Goal: Task Accomplishment & Management: Manage account settings

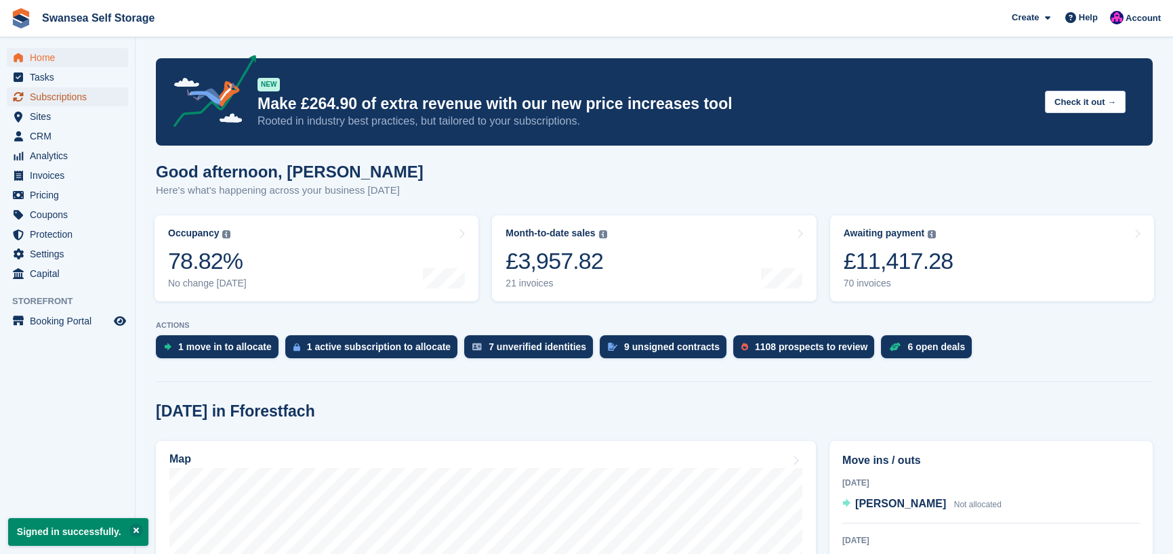
click at [69, 96] on span "Subscriptions" at bounding box center [70, 96] width 81 height 19
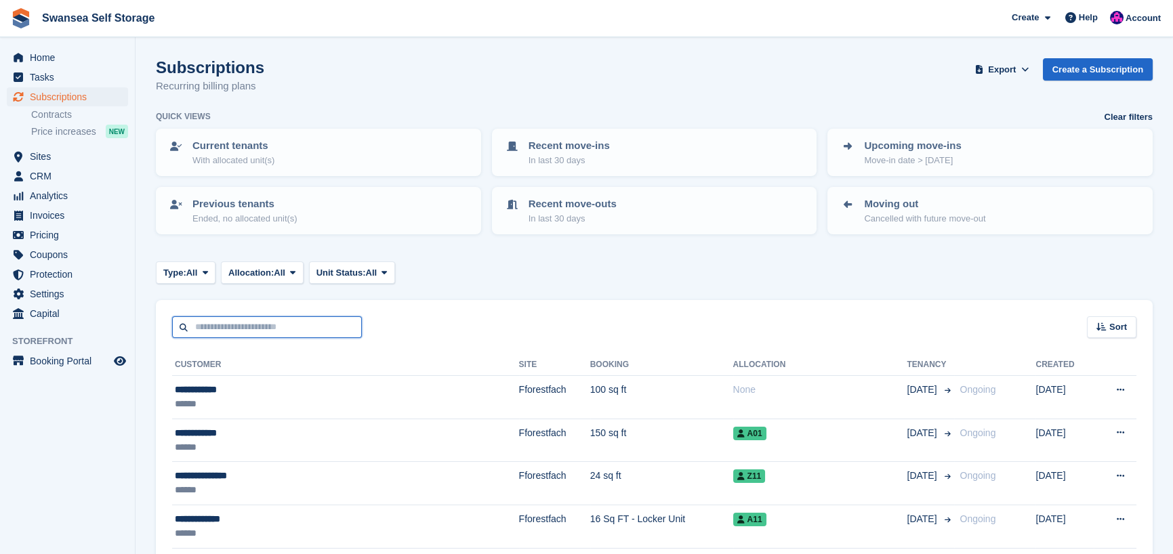
click at [237, 331] on input "text" at bounding box center [267, 328] width 190 height 22
type input "*"
click at [209, 331] on input "*" at bounding box center [267, 328] width 190 height 22
type input "***"
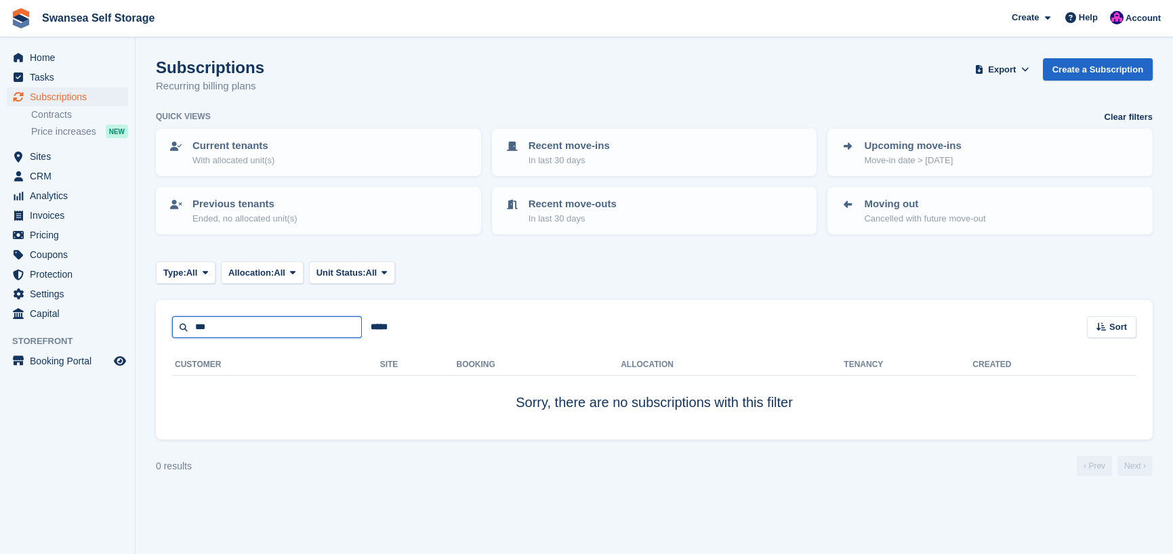
drag, startPoint x: 228, startPoint y: 331, endPoint x: 151, endPoint y: 319, distance: 77.4
click at [151, 319] on section "Subscriptions Recurring billing plans Export Export Subscriptions Export a CSV …" at bounding box center [655, 277] width 1038 height 554
type input "*****"
drag, startPoint x: 255, startPoint y: 327, endPoint x: 133, endPoint y: 314, distance: 122.6
click at [133, 314] on div "Home Tasks Subscriptions Subscriptions Subscriptions Contracts Price increases …" at bounding box center [586, 277] width 1173 height 554
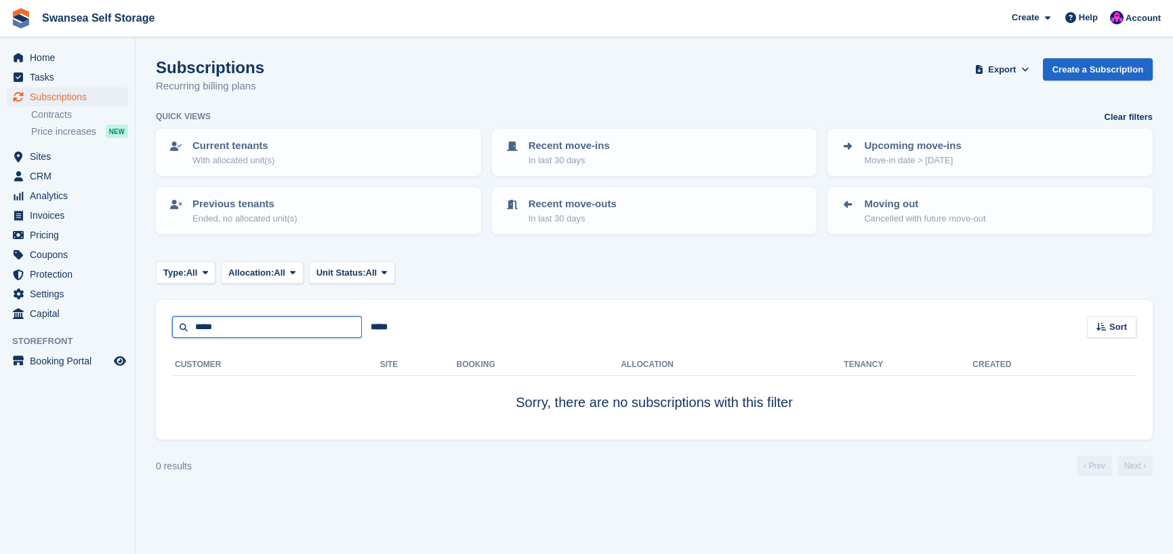
type input "*****"
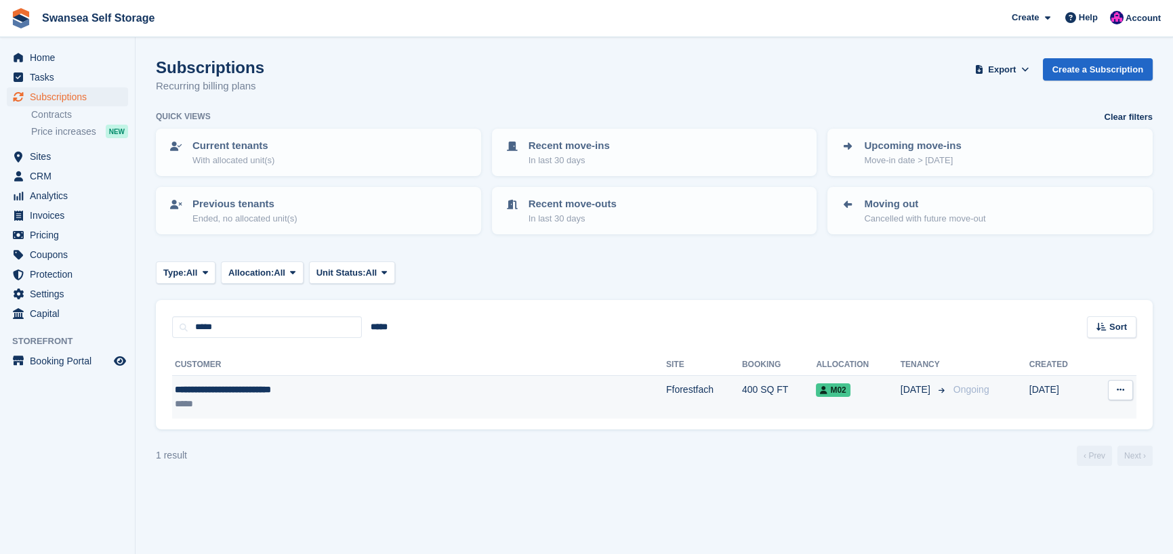
click at [256, 394] on div "**********" at bounding box center [328, 390] width 306 height 14
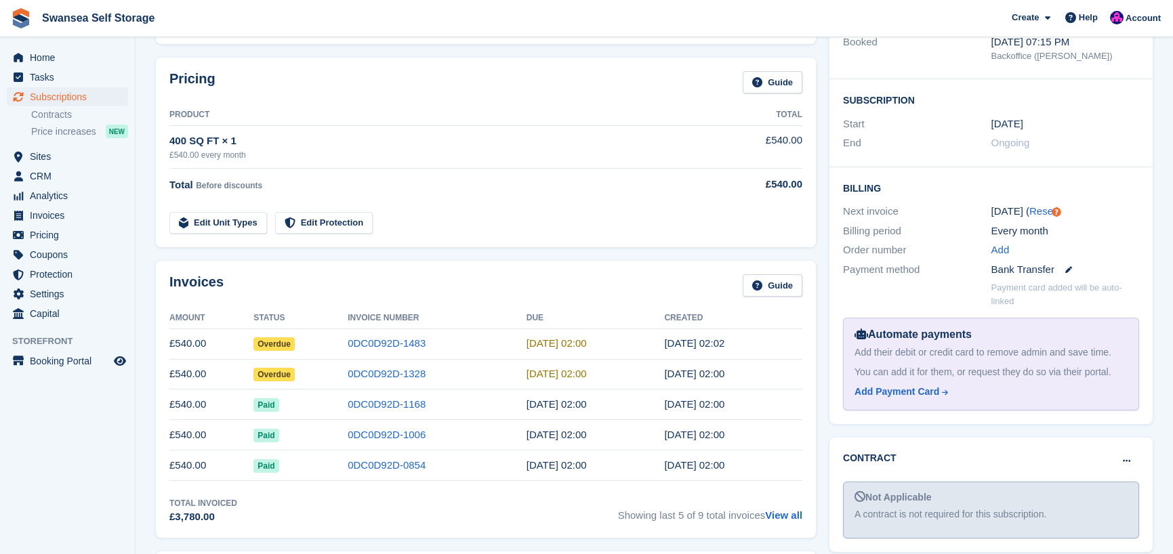
scroll to position [271, 0]
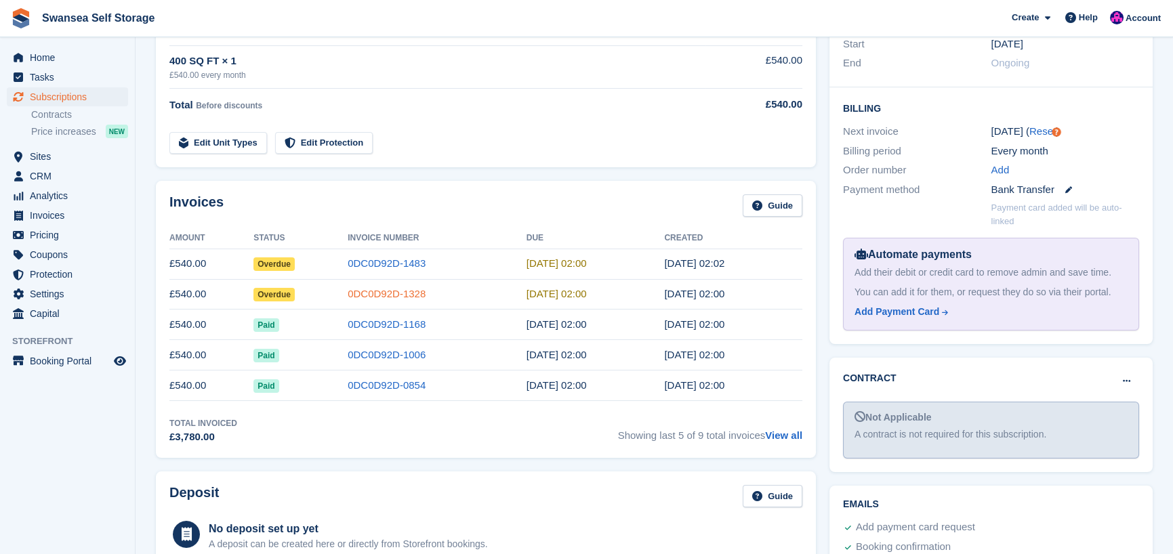
click at [400, 298] on link "0DC0D92D-1328" at bounding box center [387, 294] width 78 height 12
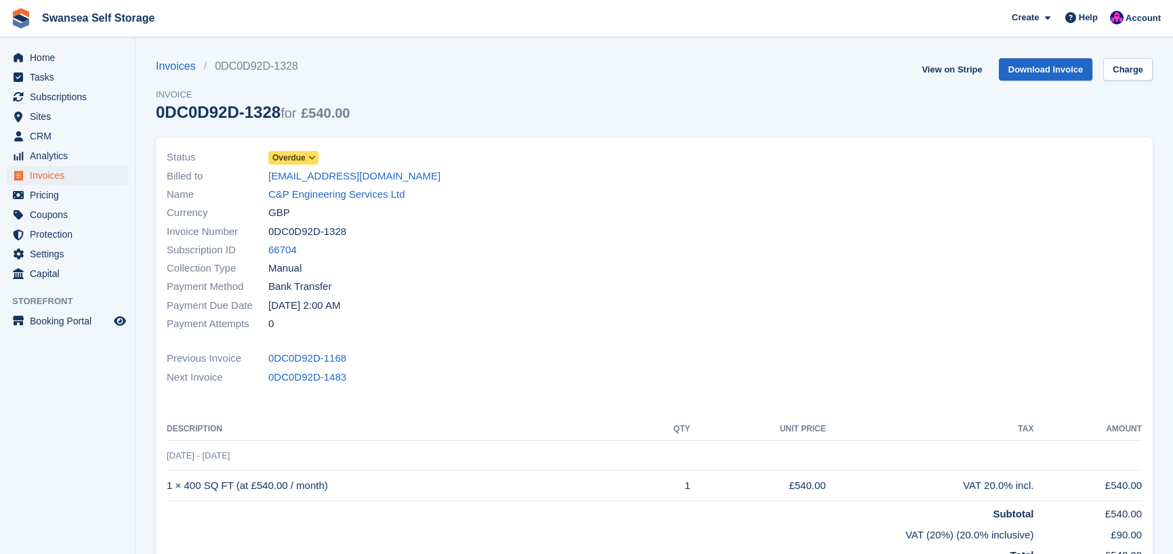
click at [307, 156] on span at bounding box center [312, 157] width 11 height 11
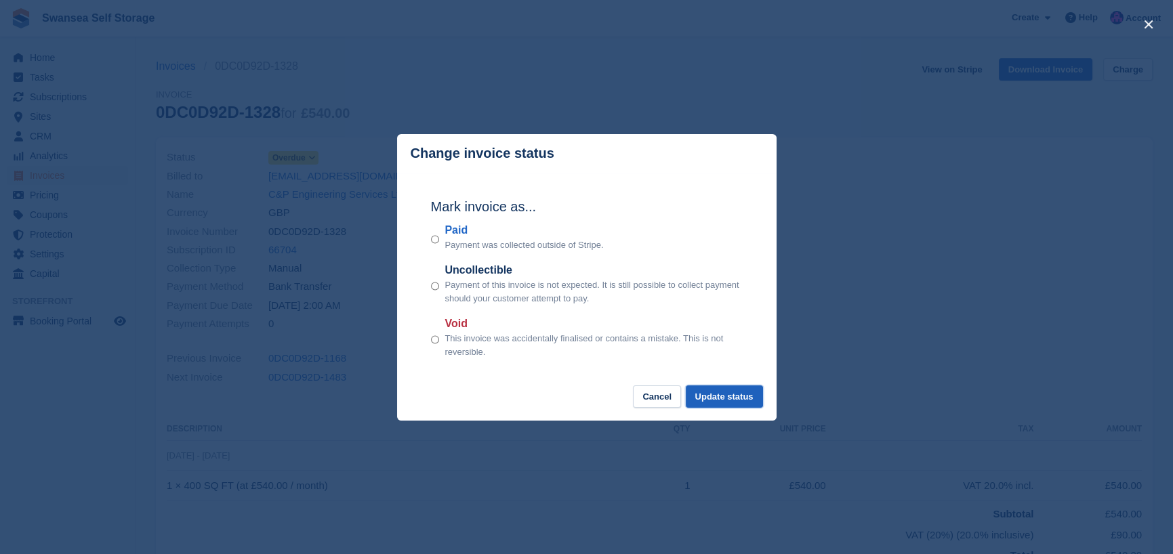
click at [690, 392] on button "Update status" at bounding box center [724, 397] width 77 height 22
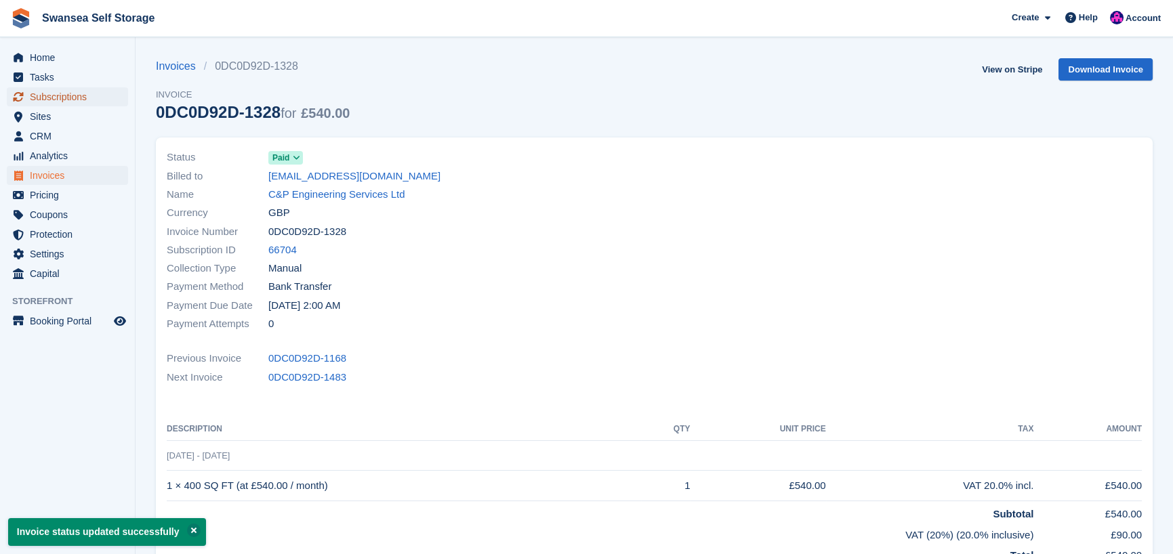
click at [54, 94] on span "Subscriptions" at bounding box center [70, 96] width 81 height 19
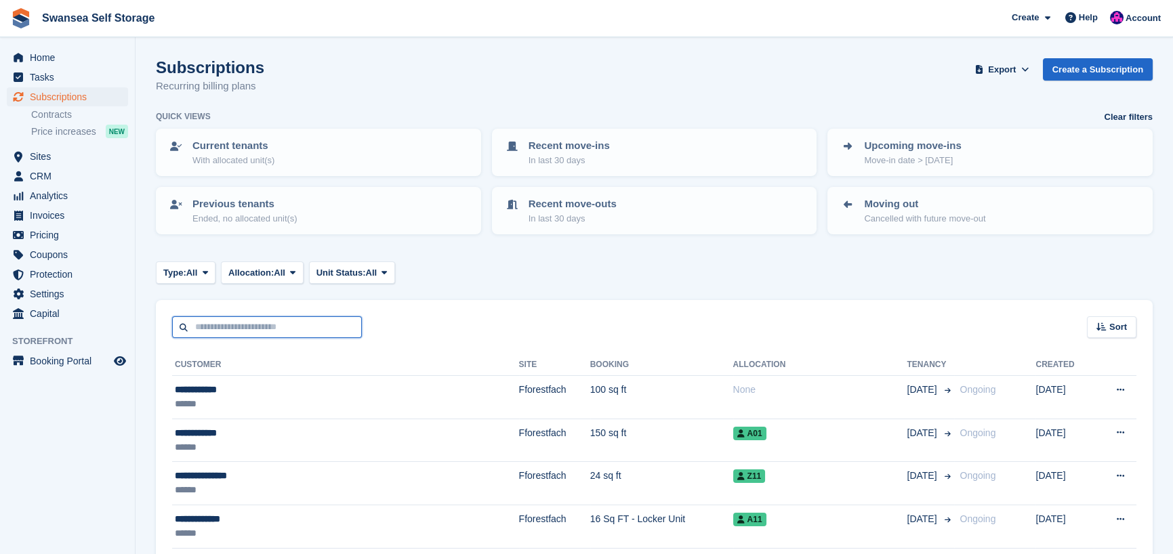
click at [229, 329] on input "text" at bounding box center [267, 328] width 190 height 22
type input "******"
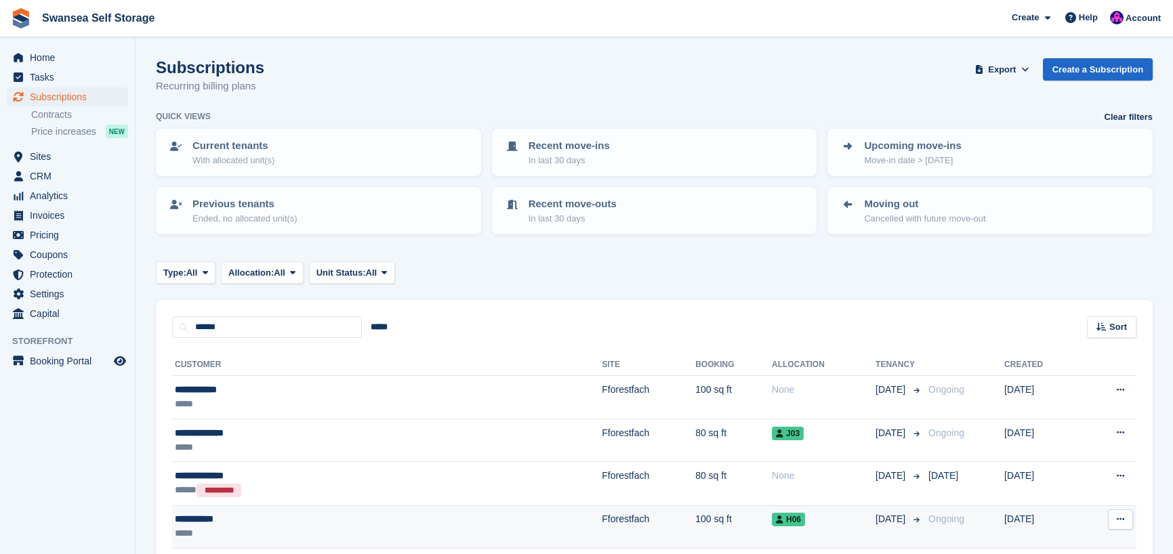
click at [363, 521] on div "**********" at bounding box center [283, 519] width 216 height 14
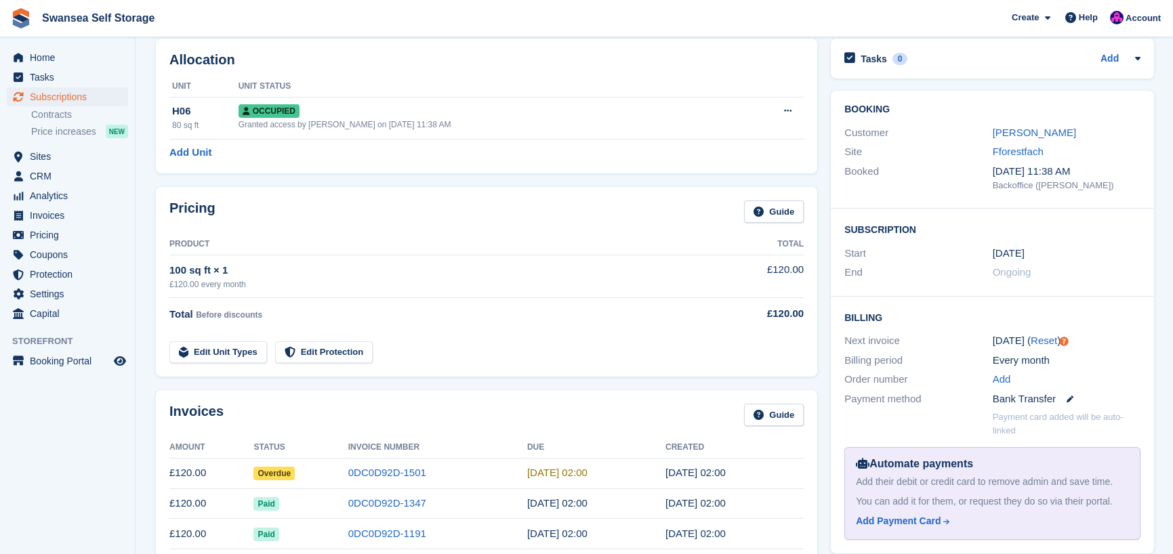
scroll to position [203, 0]
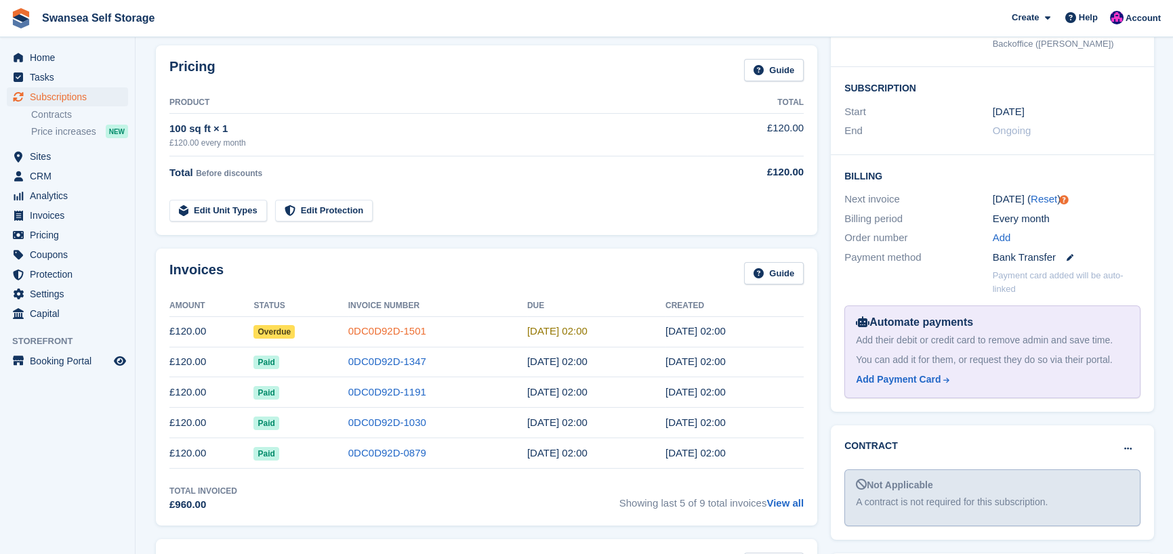
click at [378, 332] on link "0DC0D92D-1501" at bounding box center [387, 331] width 78 height 12
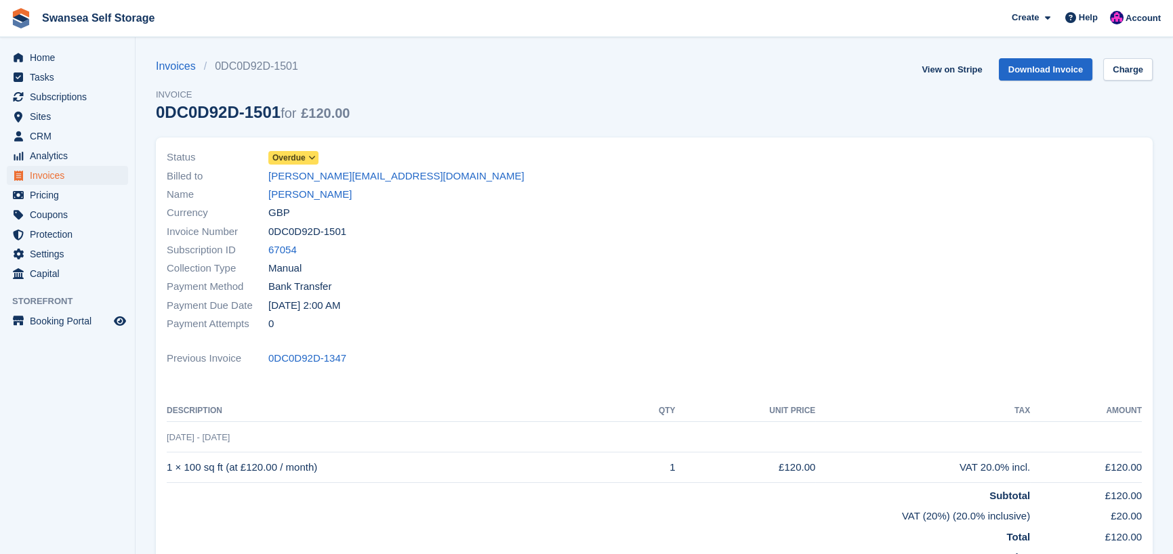
click at [301, 159] on span "Overdue" at bounding box center [288, 158] width 33 height 12
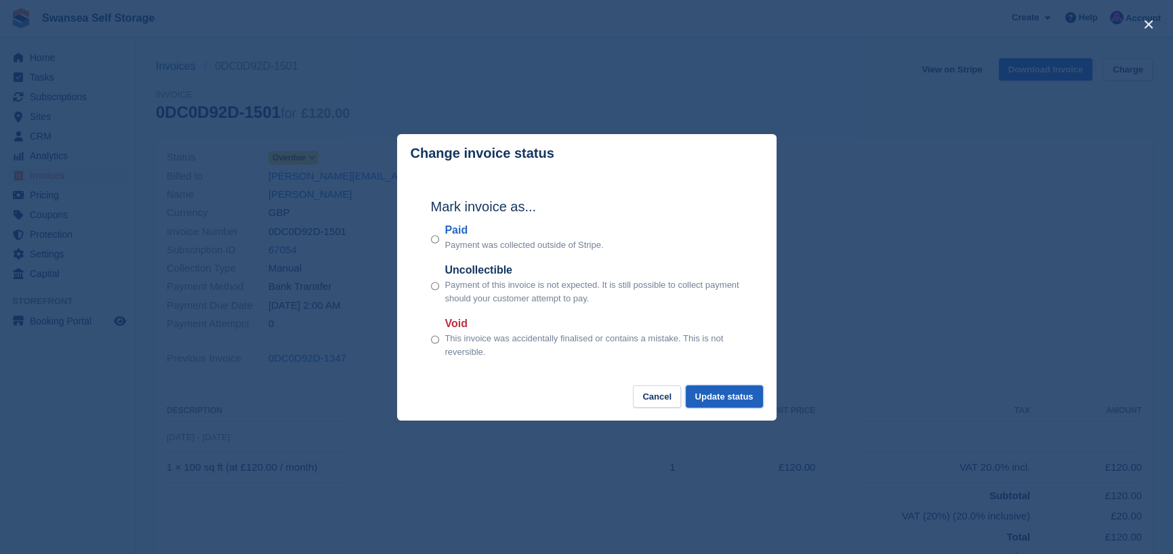
click at [710, 395] on button "Update status" at bounding box center [724, 397] width 77 height 22
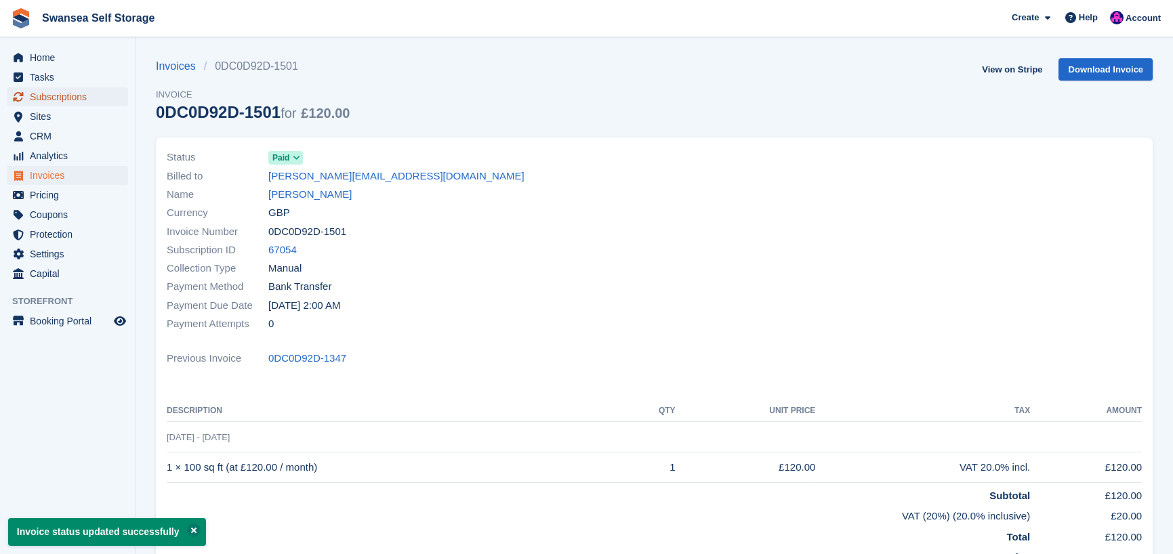
click at [75, 96] on span "Subscriptions" at bounding box center [70, 96] width 81 height 19
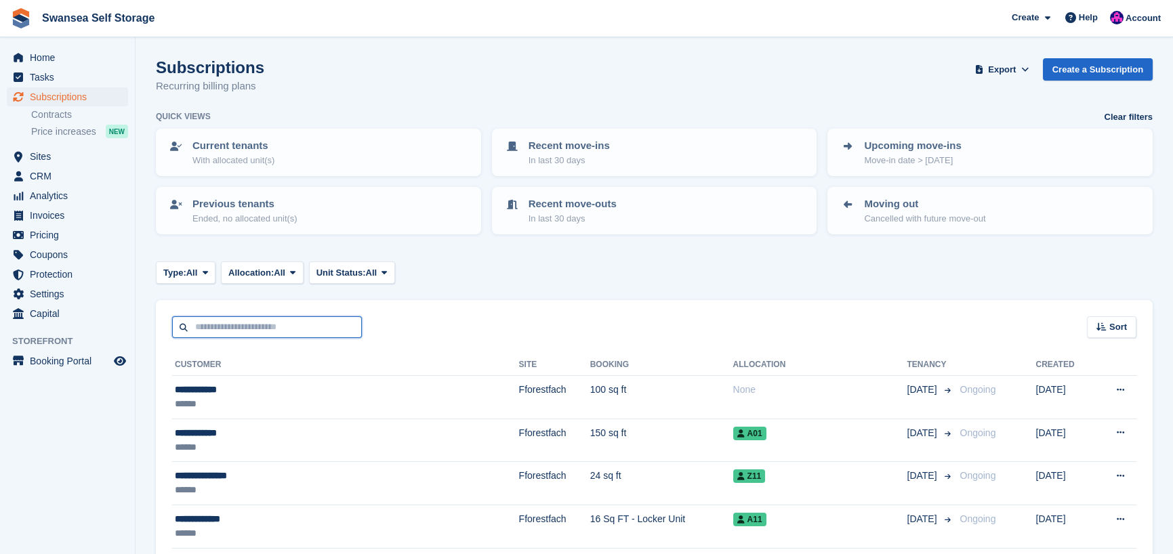
click at [230, 331] on input "text" at bounding box center [267, 328] width 190 height 22
type input "*****"
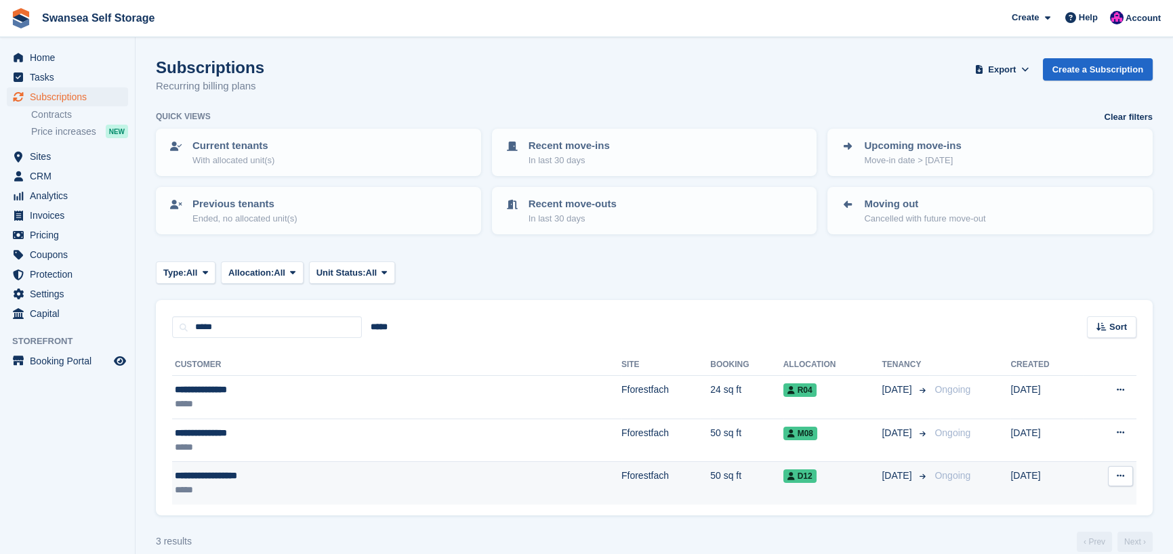
click at [384, 480] on div "**********" at bounding box center [293, 476] width 237 height 14
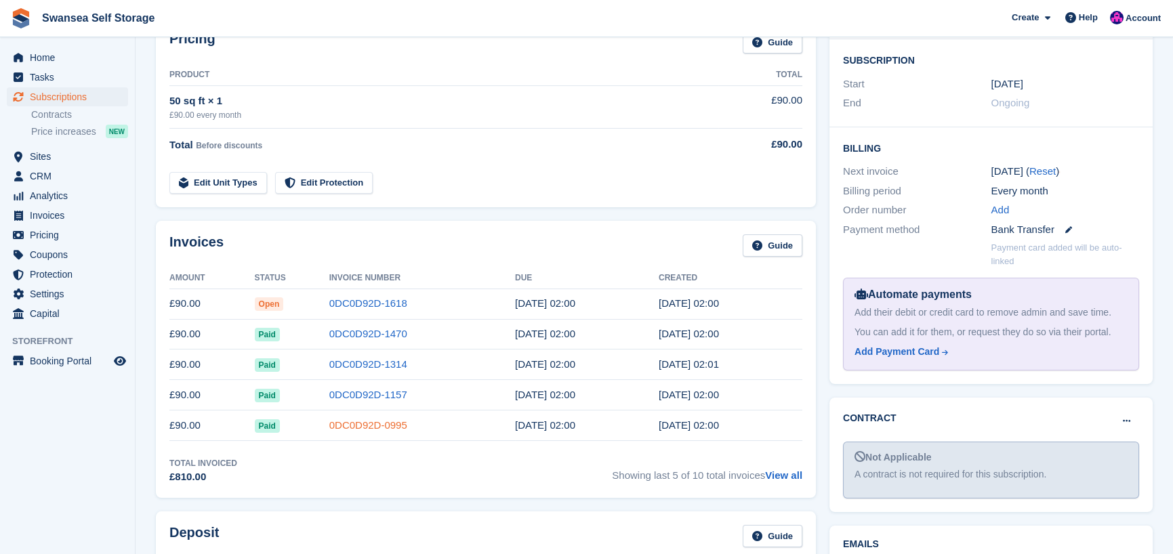
scroll to position [271, 0]
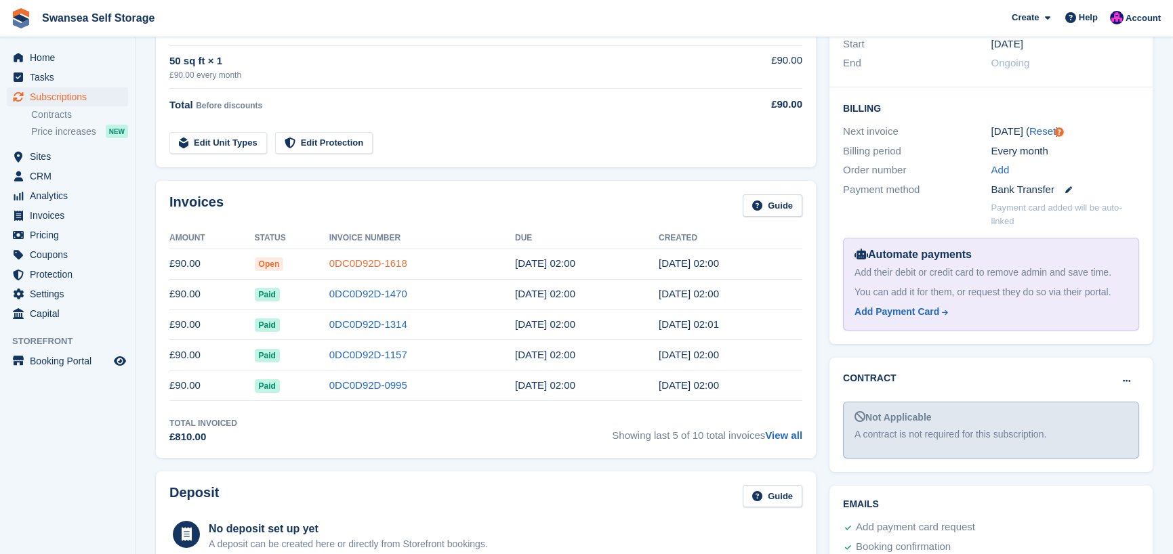
click at [367, 267] on link "0DC0D92D-1618" at bounding box center [368, 264] width 78 height 12
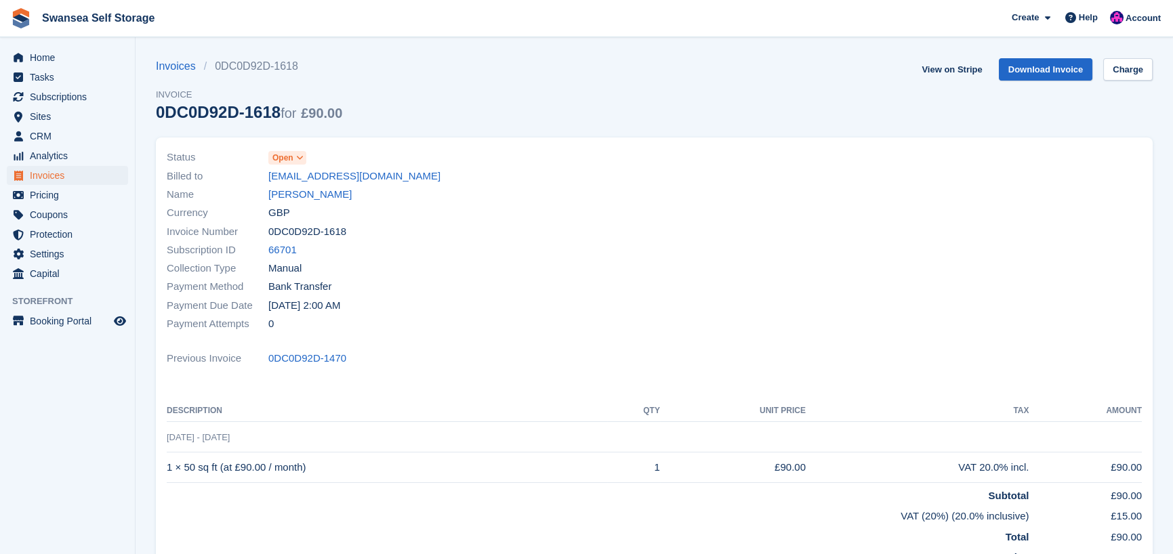
click at [295, 157] on span at bounding box center [300, 157] width 11 height 11
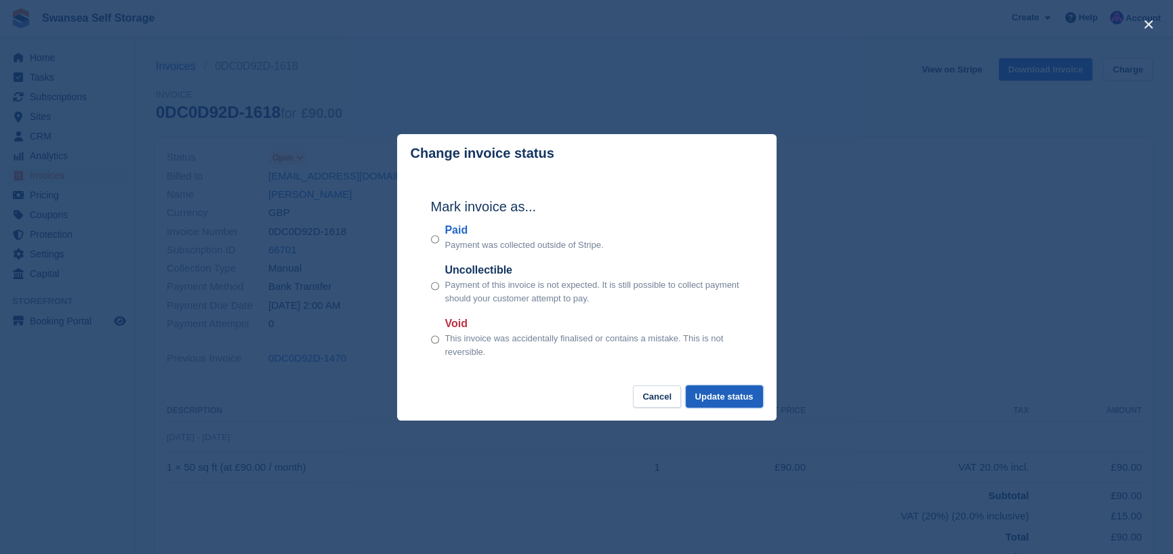
click at [718, 401] on button "Update status" at bounding box center [724, 397] width 77 height 22
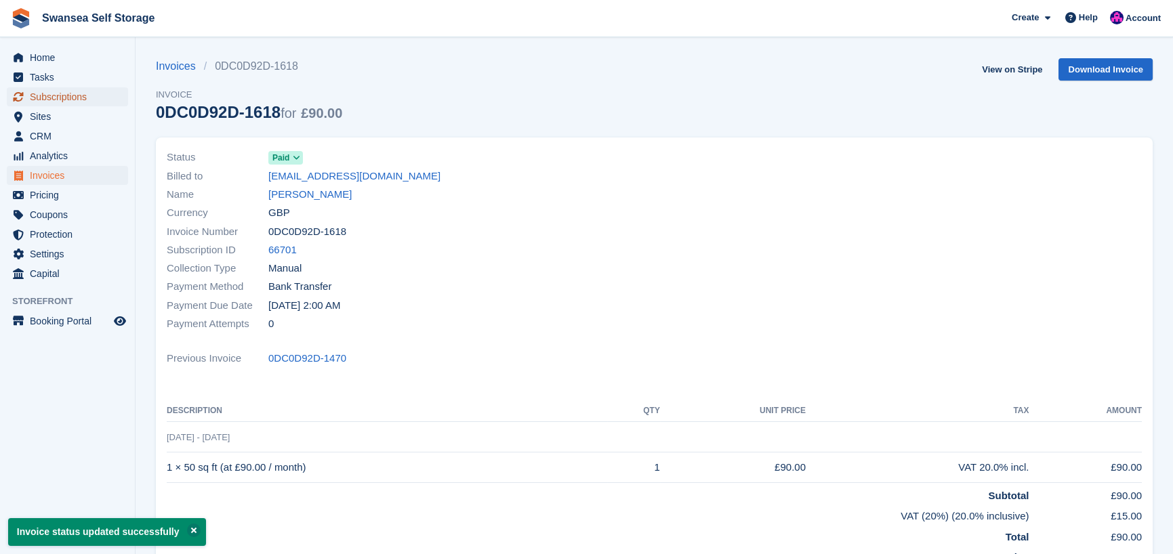
click at [87, 98] on span "Subscriptions" at bounding box center [70, 96] width 81 height 19
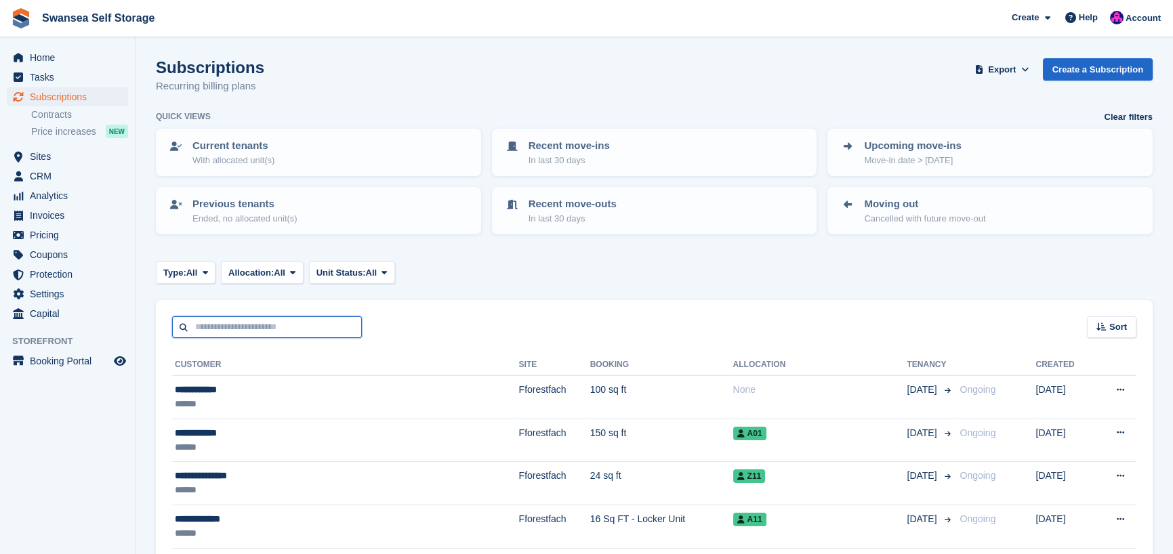
click at [230, 330] on input "text" at bounding box center [267, 328] width 190 height 22
type input "****"
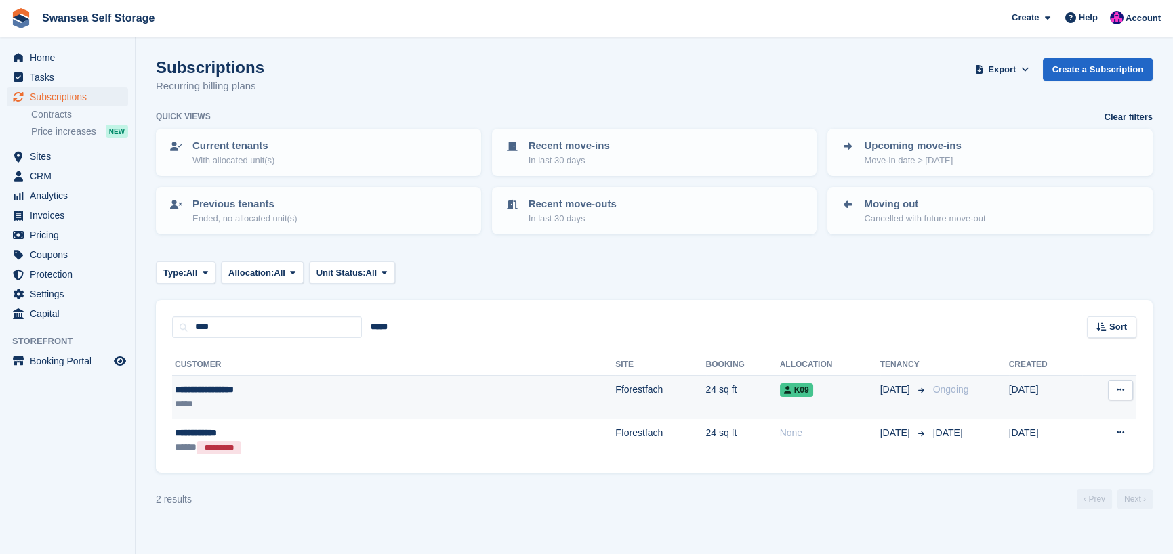
click at [399, 399] on div "*****" at bounding box center [290, 404] width 230 height 14
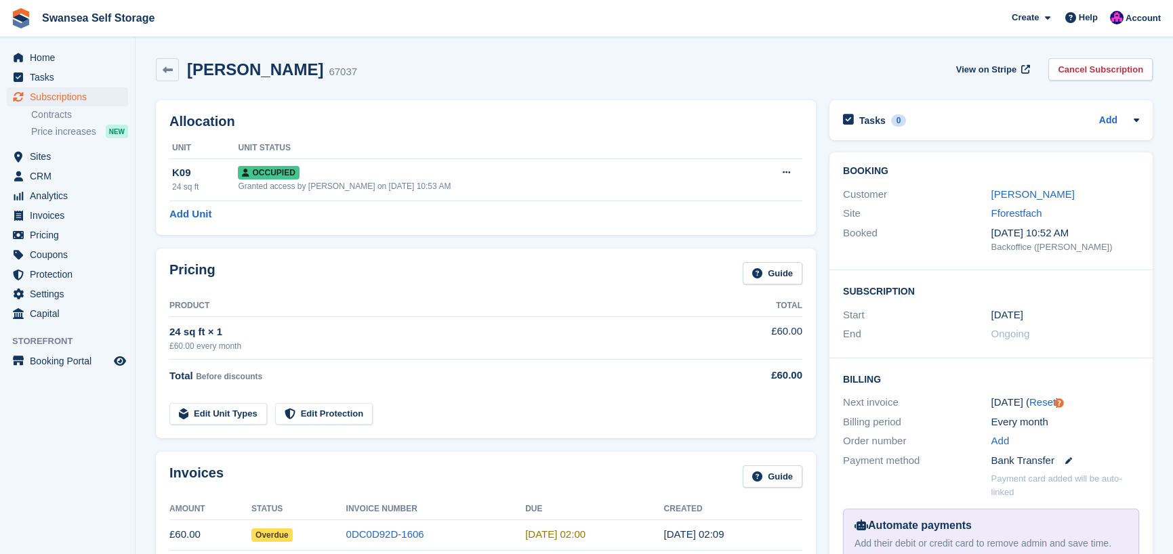
scroll to position [203, 0]
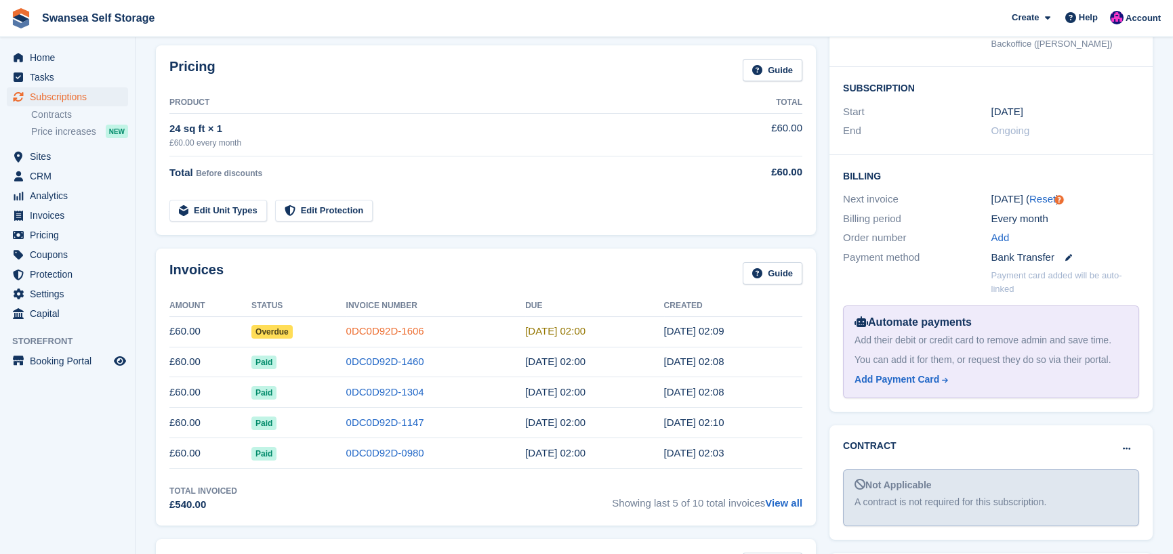
click at [373, 333] on link "0DC0D92D-1606" at bounding box center [385, 331] width 78 height 12
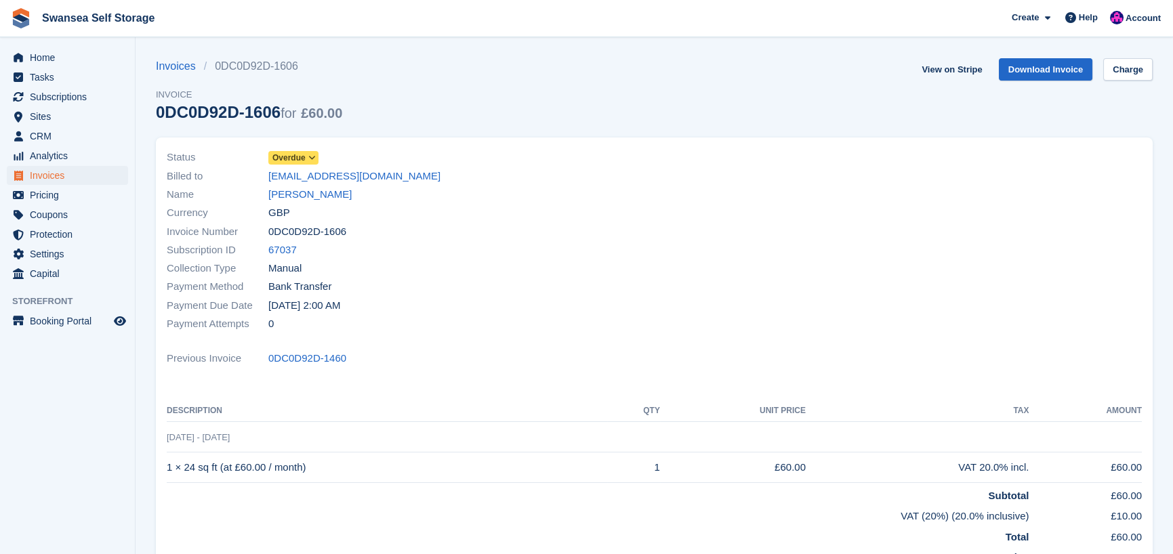
click at [297, 157] on span "Overdue" at bounding box center [288, 158] width 33 height 12
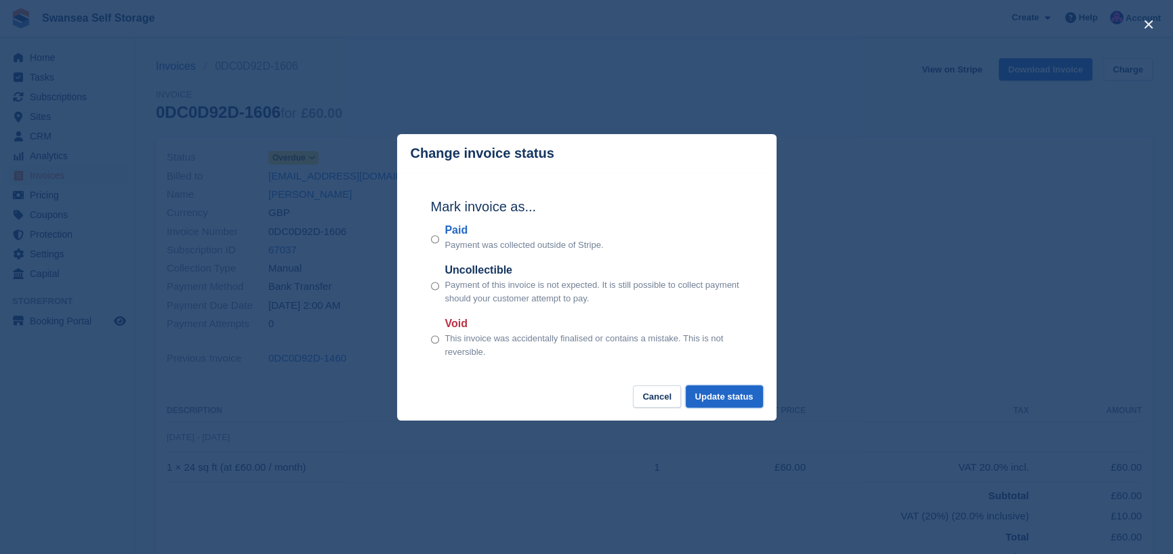
drag, startPoint x: 715, startPoint y: 397, endPoint x: 736, endPoint y: 318, distance: 82.0
click at [714, 395] on button "Update status" at bounding box center [724, 397] width 77 height 22
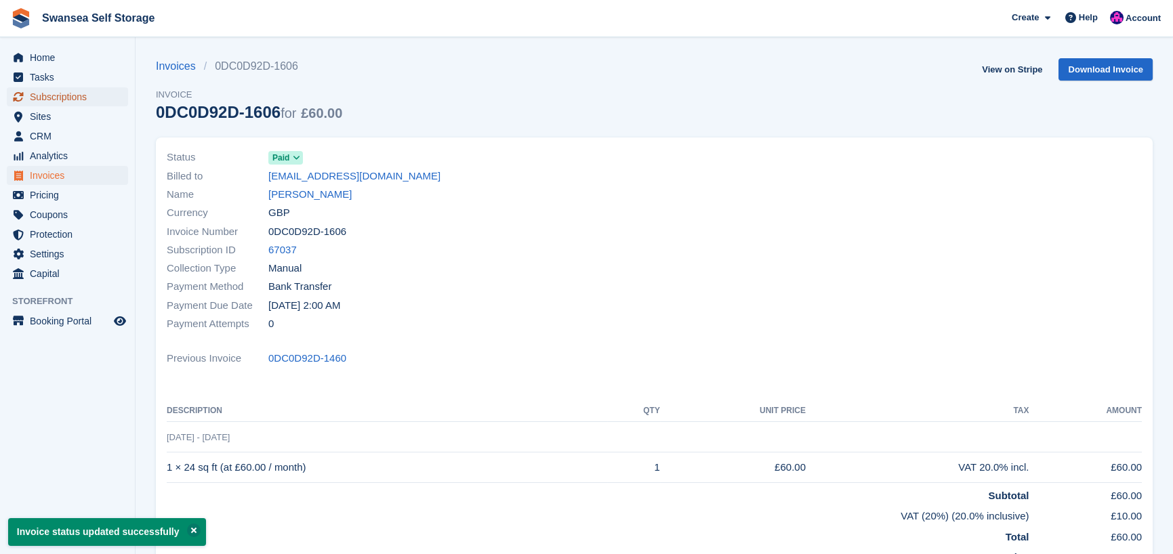
click at [53, 100] on span "Subscriptions" at bounding box center [70, 96] width 81 height 19
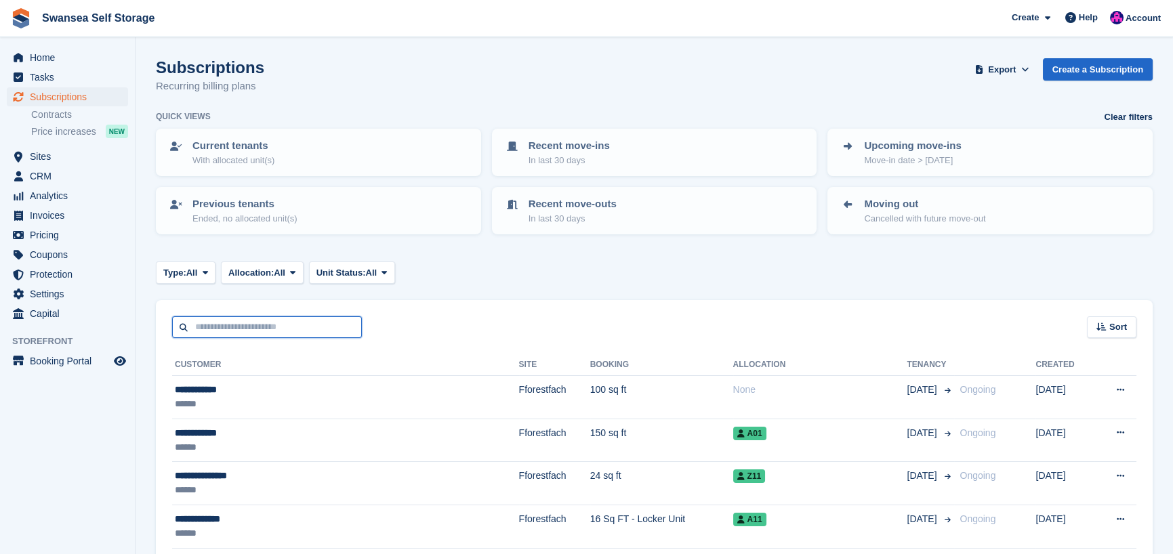
click at [248, 329] on input "text" at bounding box center [267, 328] width 190 height 22
type input "****"
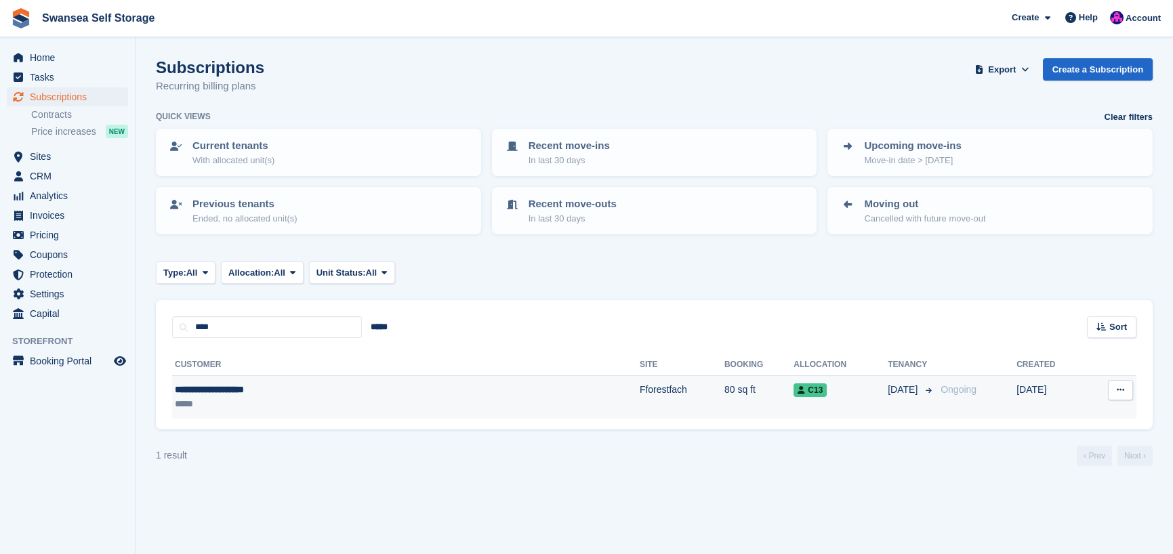
click at [293, 398] on div "*****" at bounding box center [304, 404] width 259 height 14
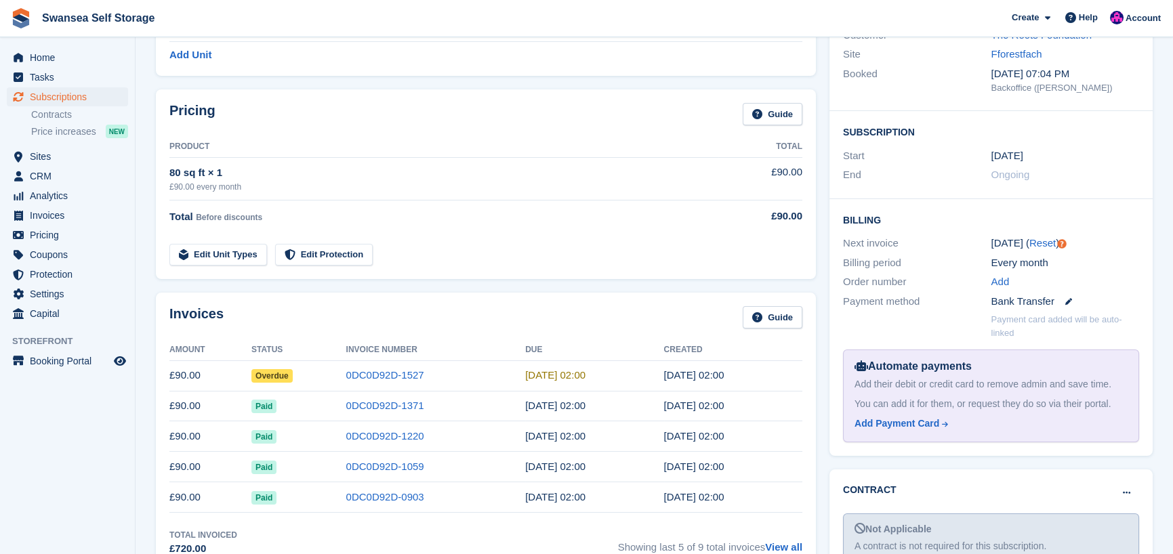
scroll to position [203, 0]
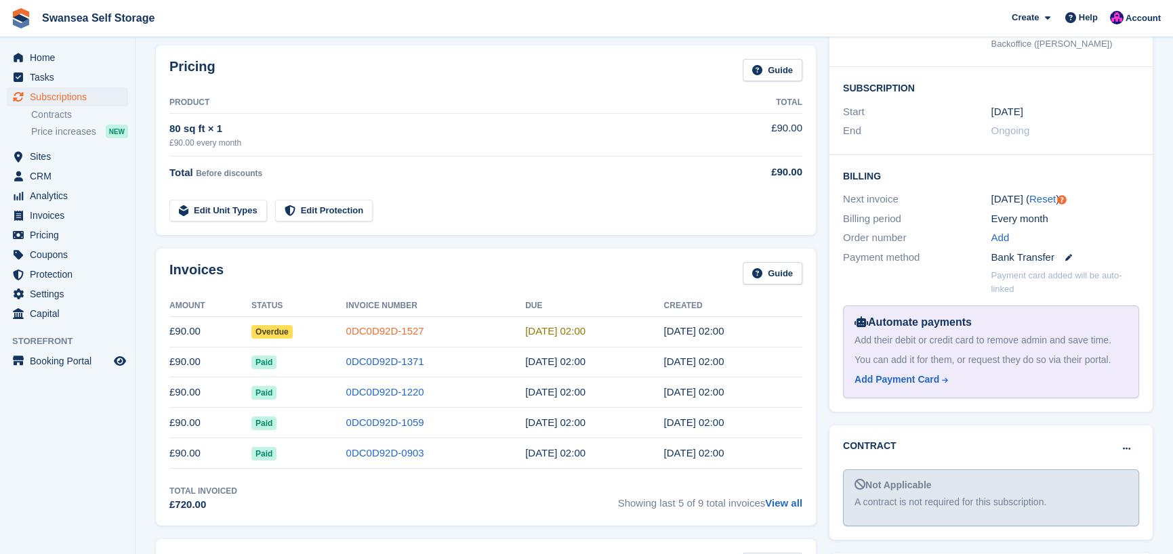
click at [376, 335] on link "0DC0D92D-1527" at bounding box center [385, 331] width 78 height 12
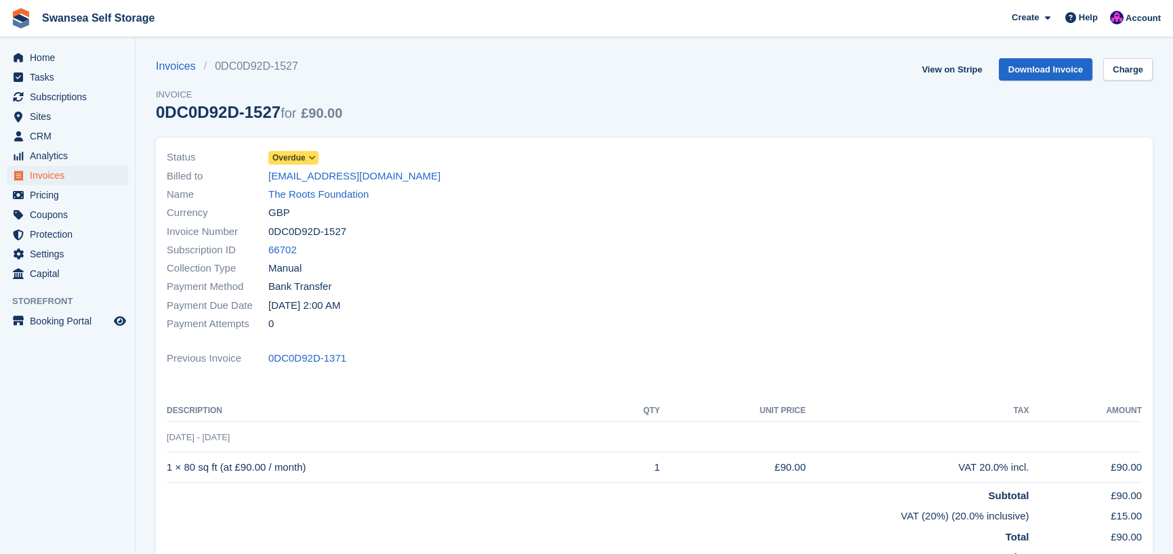
click at [292, 151] on span "Overdue" at bounding box center [293, 158] width 50 height 14
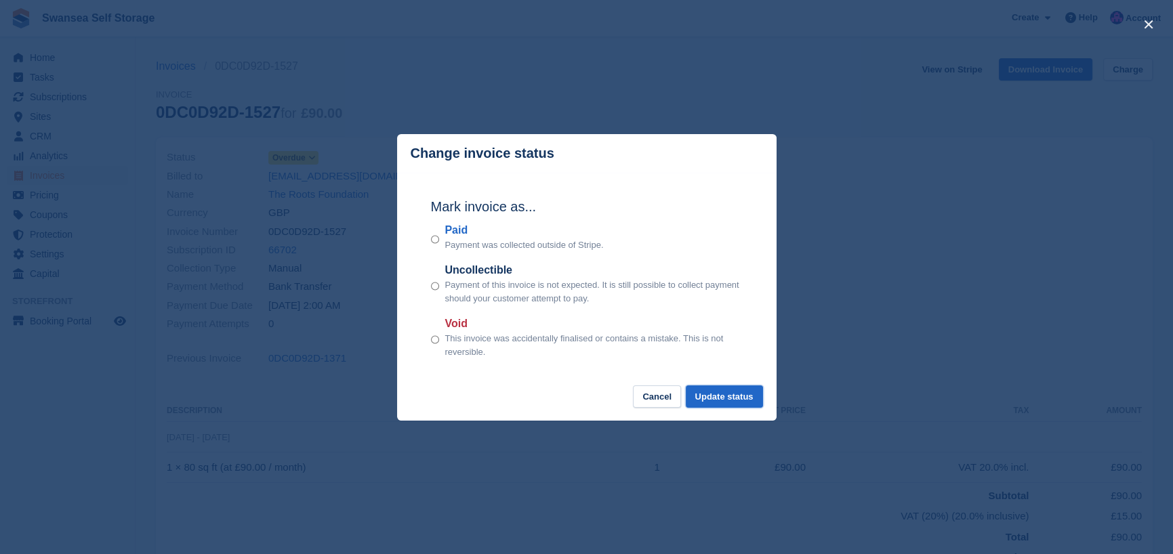
drag, startPoint x: 708, startPoint y: 394, endPoint x: 697, endPoint y: 380, distance: 17.5
click at [697, 380] on div "Change invoice status Mark invoice as... Paid Payment was collected outside of …" at bounding box center [587, 277] width 380 height 287
click at [736, 405] on button "Update status" at bounding box center [724, 397] width 77 height 22
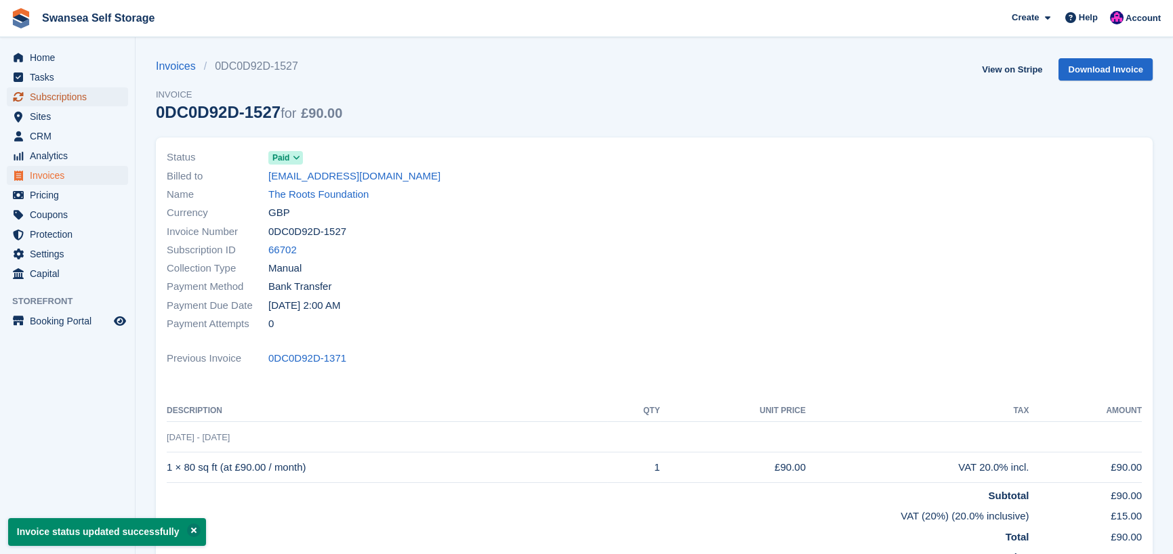
click at [76, 99] on span "Subscriptions" at bounding box center [70, 96] width 81 height 19
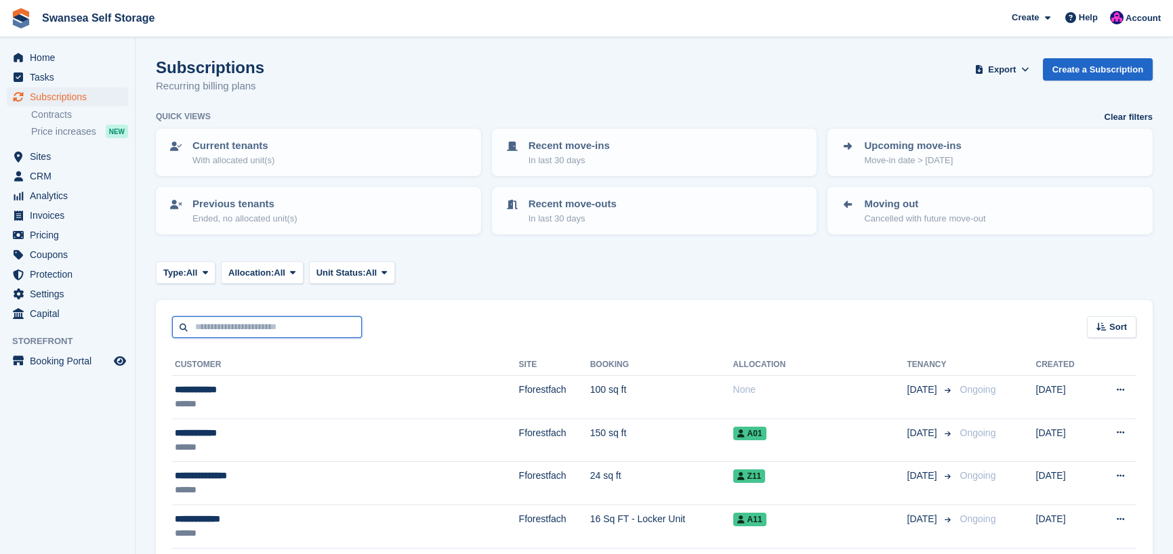
click at [239, 332] on input "text" at bounding box center [267, 328] width 190 height 22
type input "****"
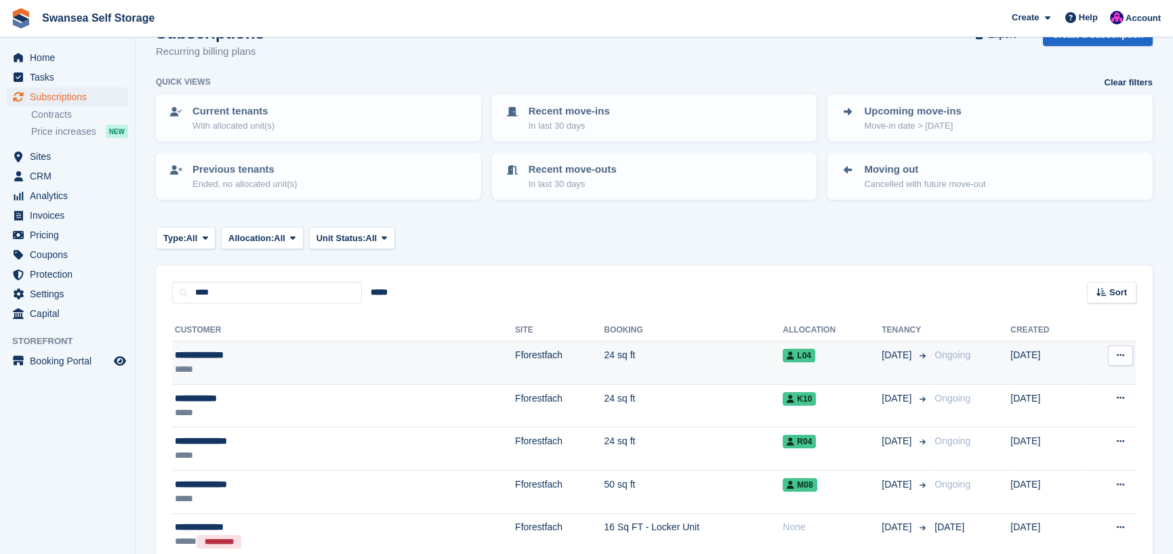
scroll to position [68, 0]
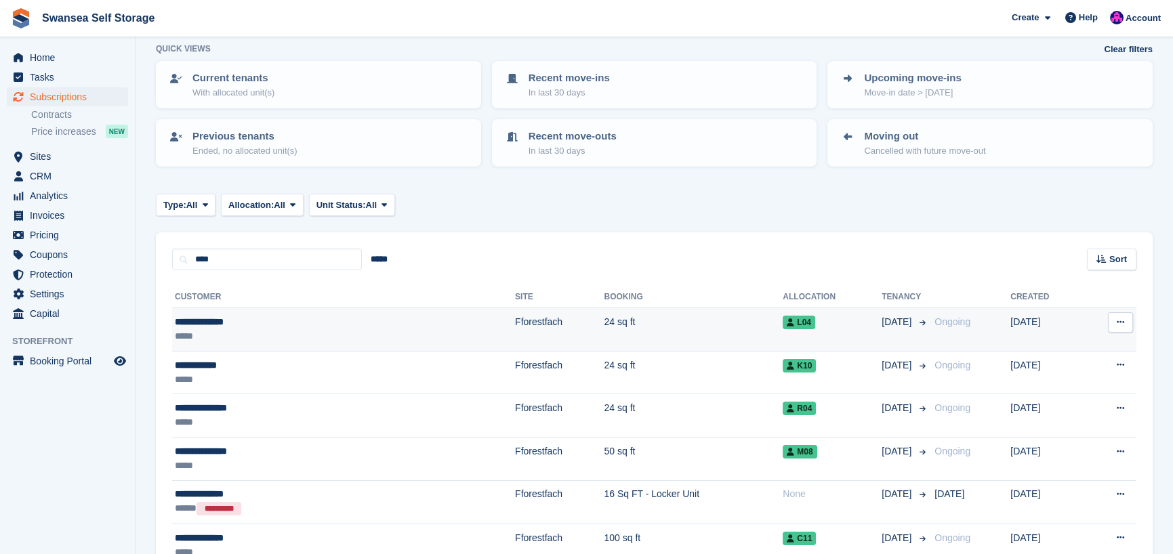
click at [604, 323] on td "24 sq ft" at bounding box center [693, 329] width 179 height 43
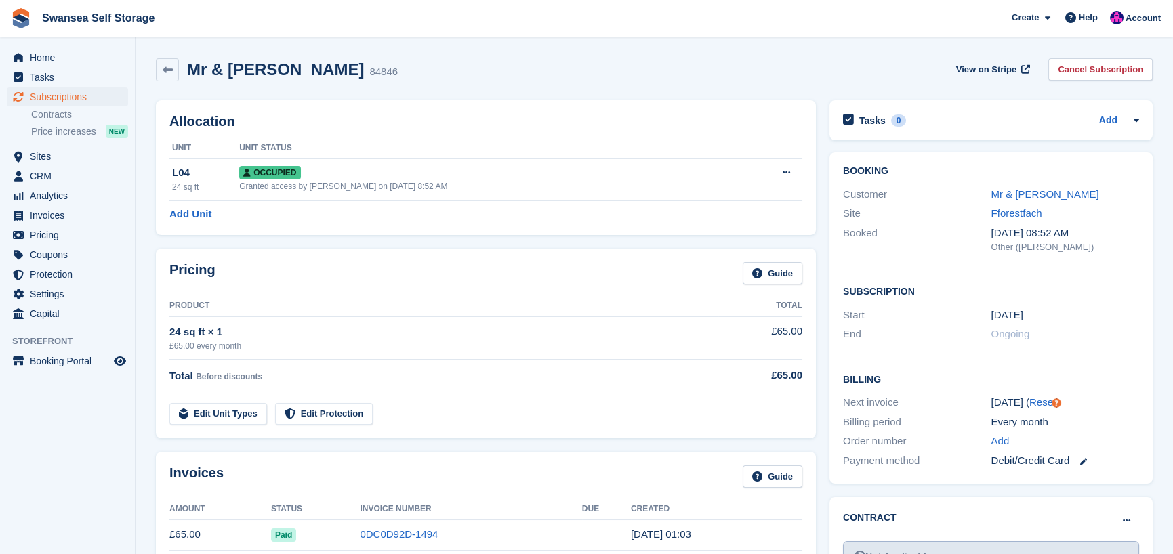
scroll to position [68, 0]
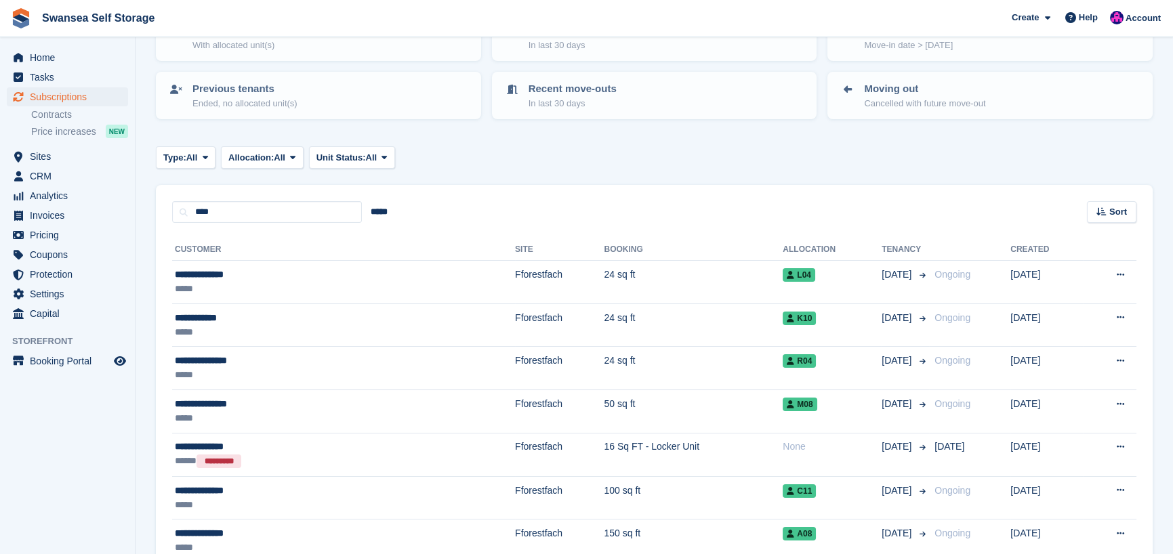
scroll to position [203, 0]
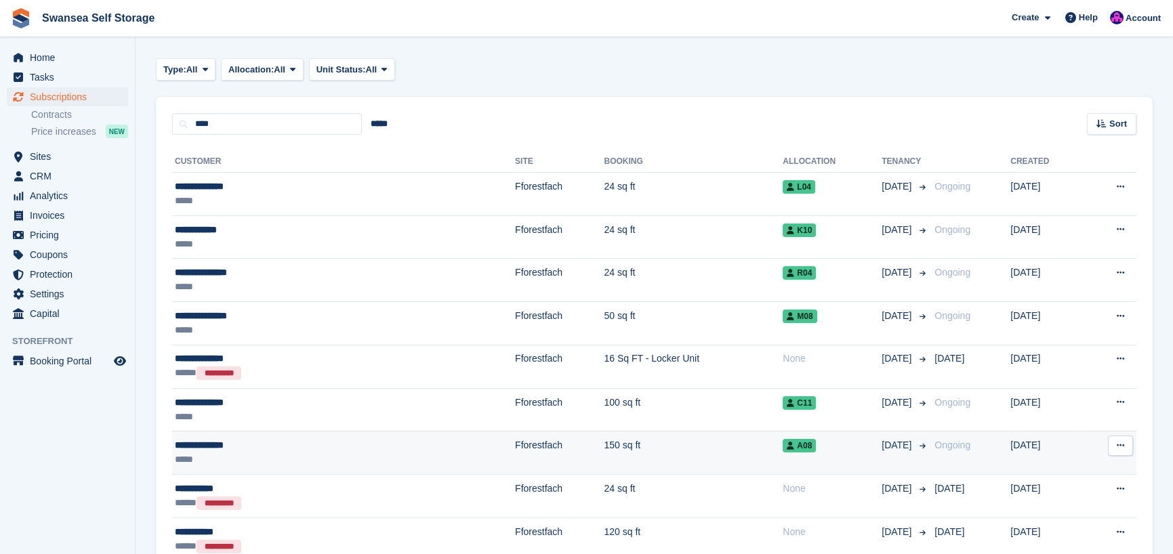
click at [604, 445] on td "150 sq ft" at bounding box center [693, 453] width 179 height 43
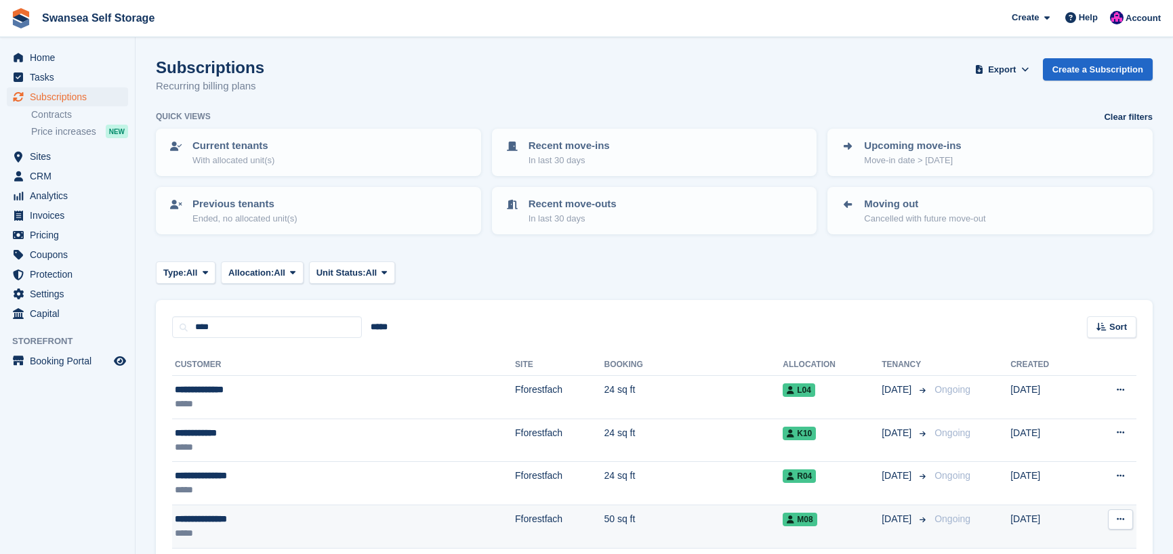
scroll to position [203, 0]
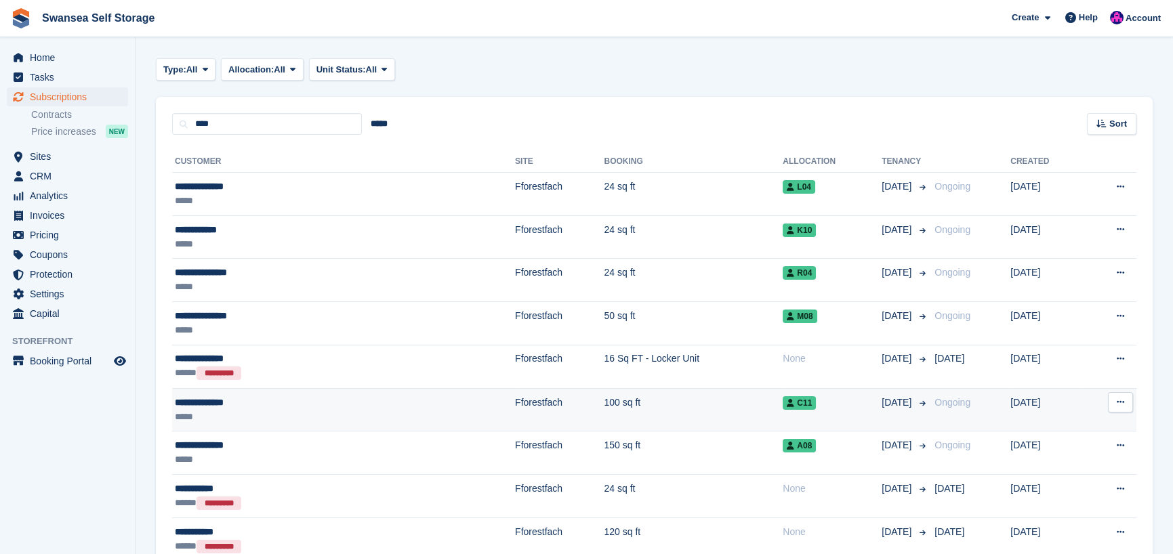
click at [604, 408] on td "100 sq ft" at bounding box center [693, 409] width 179 height 43
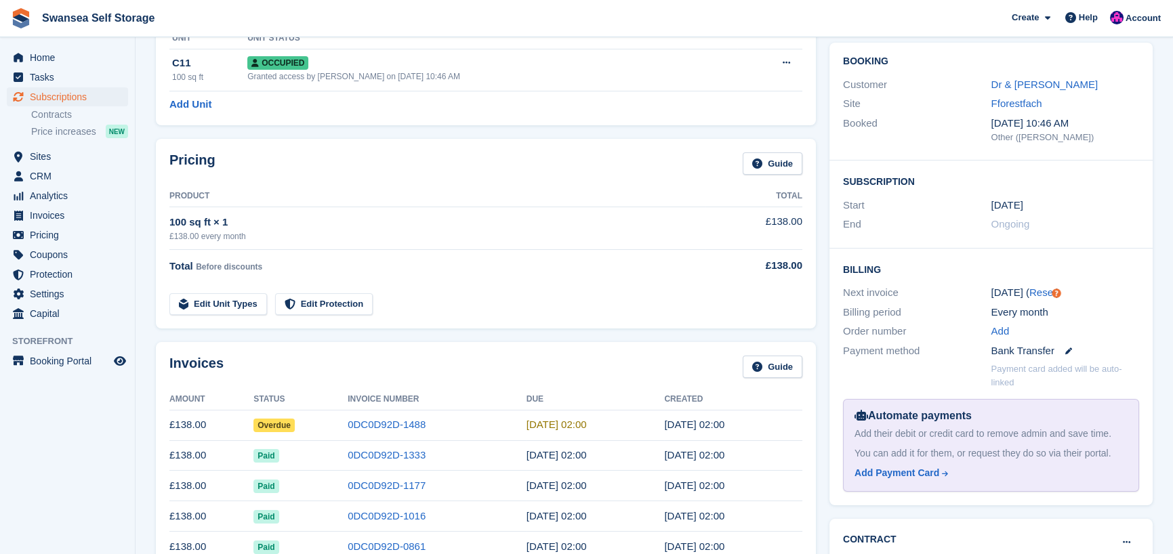
scroll to position [136, 0]
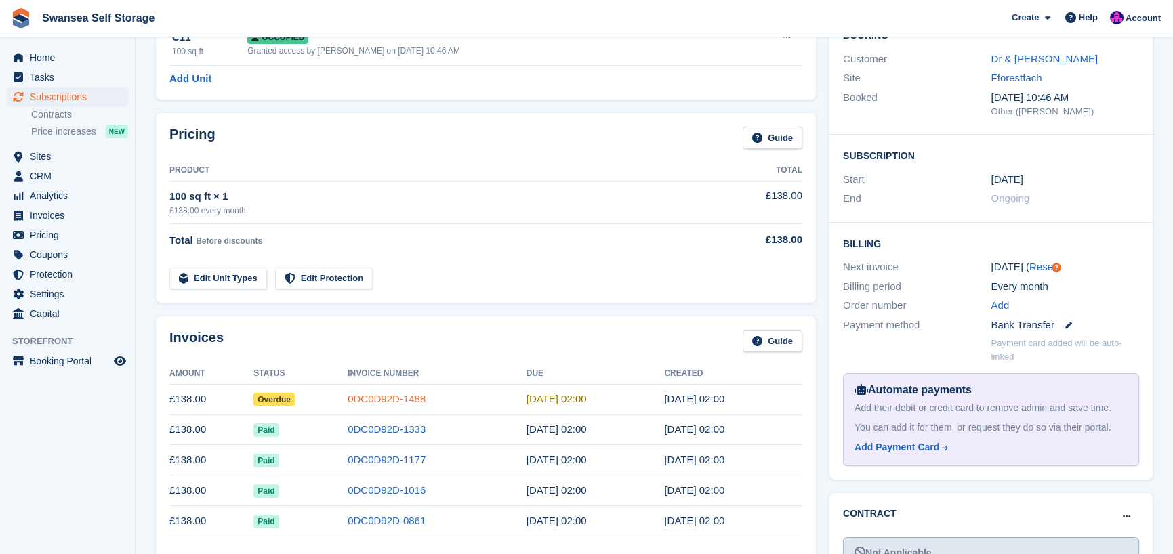
click at [368, 401] on link "0DC0D92D-1488" at bounding box center [387, 399] width 78 height 12
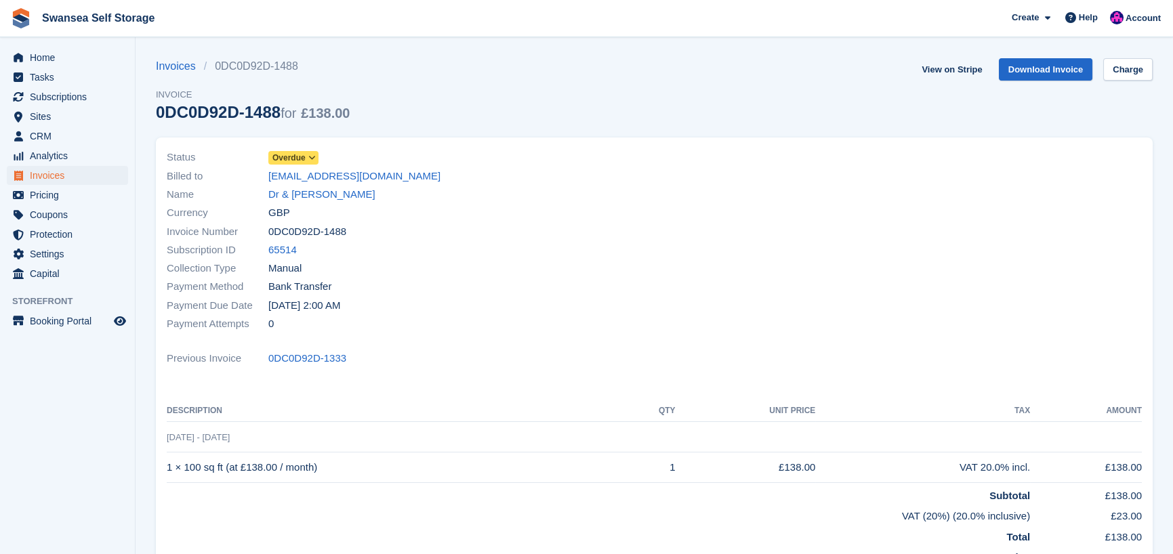
click at [300, 159] on span "Overdue" at bounding box center [288, 158] width 33 height 12
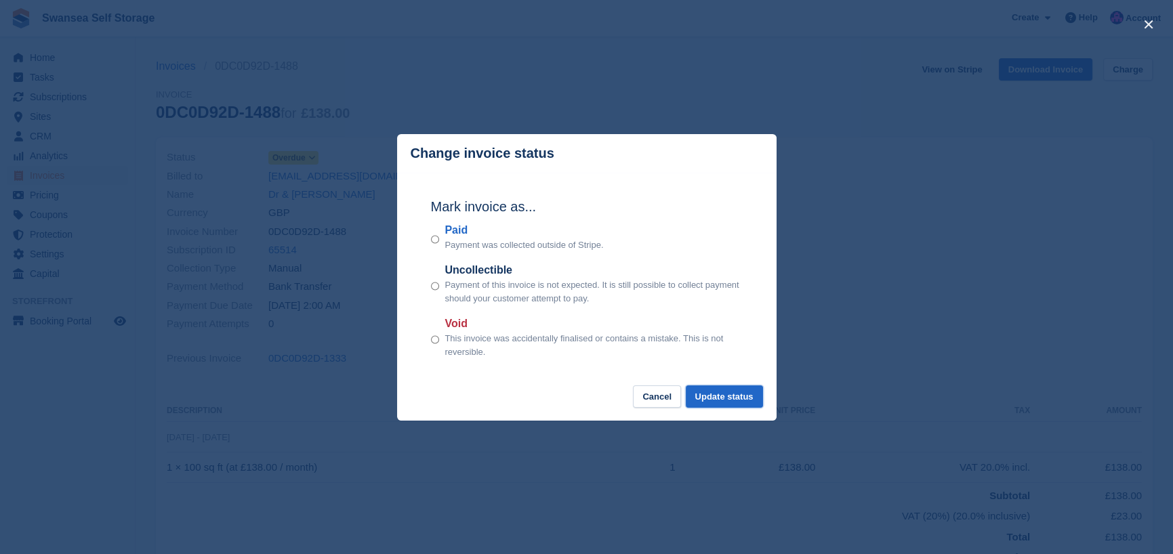
drag, startPoint x: 727, startPoint y: 398, endPoint x: 716, endPoint y: 383, distance: 18.0
click at [727, 397] on button "Update status" at bounding box center [724, 397] width 77 height 22
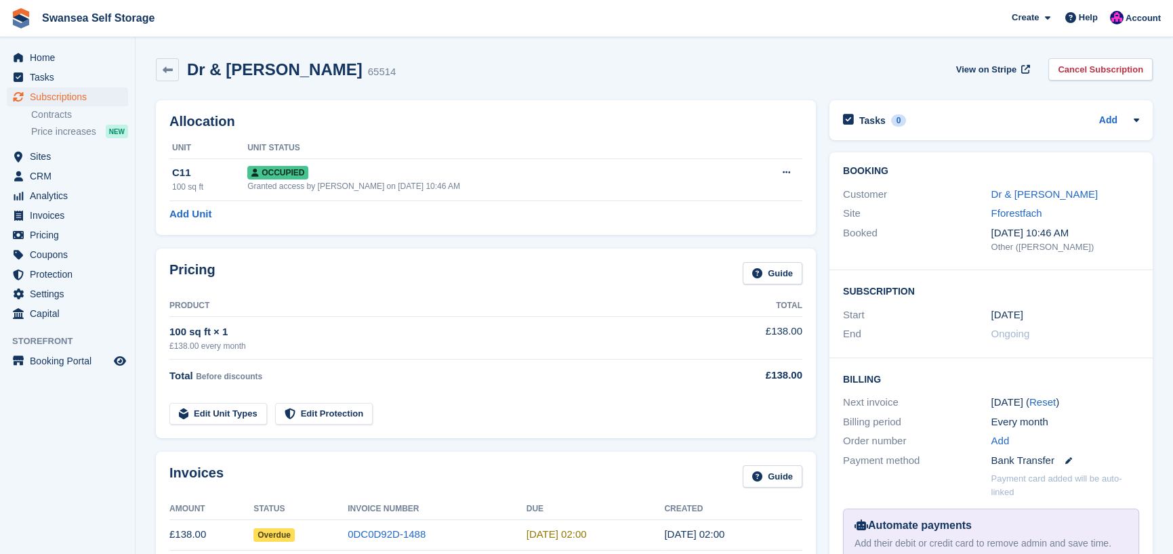
scroll to position [136, 0]
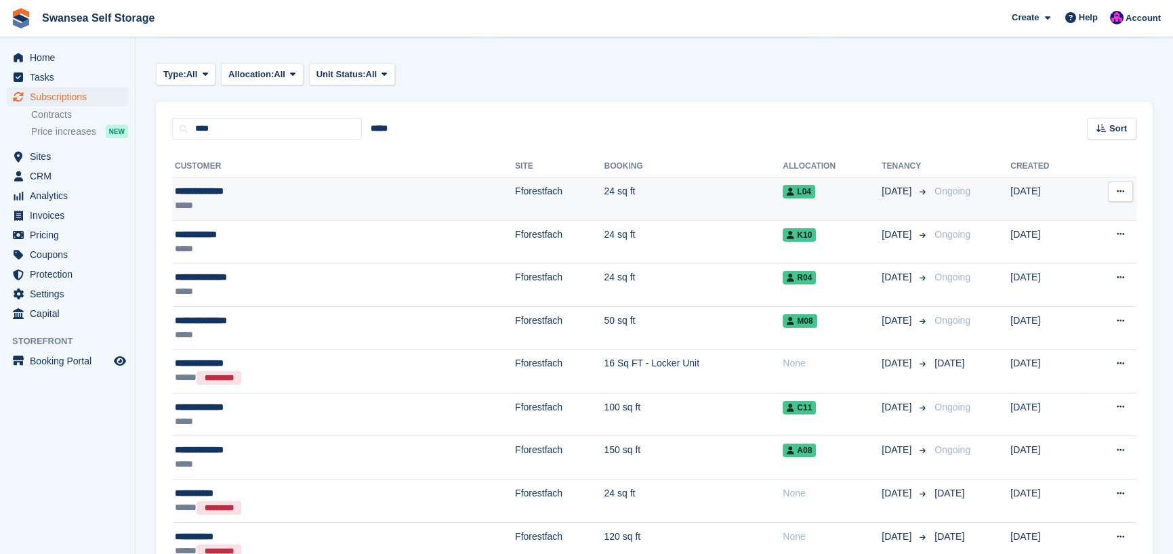
scroll to position [203, 0]
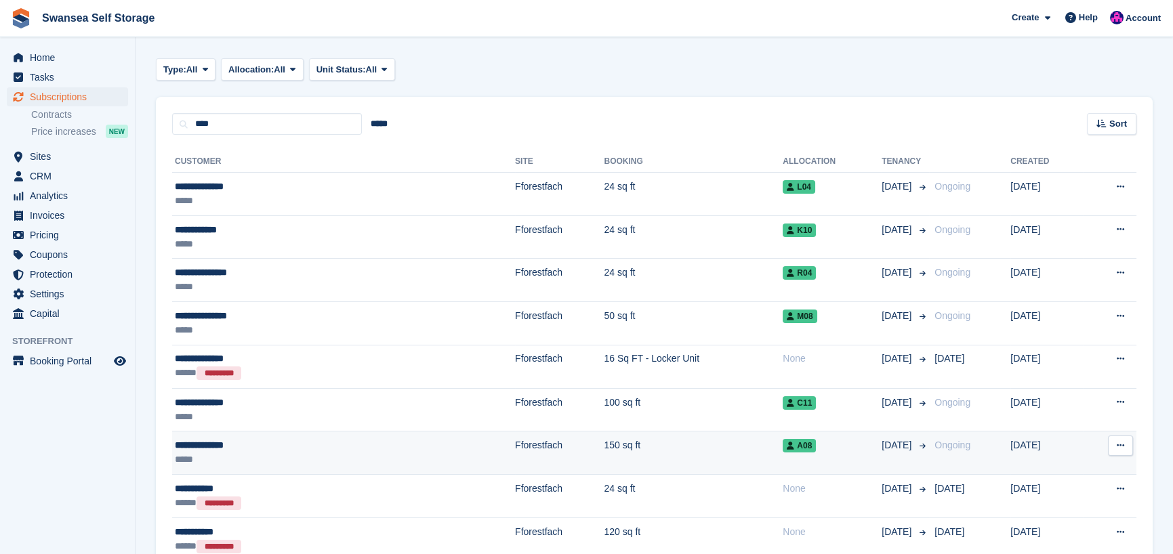
click at [604, 447] on td "150 sq ft" at bounding box center [693, 453] width 179 height 43
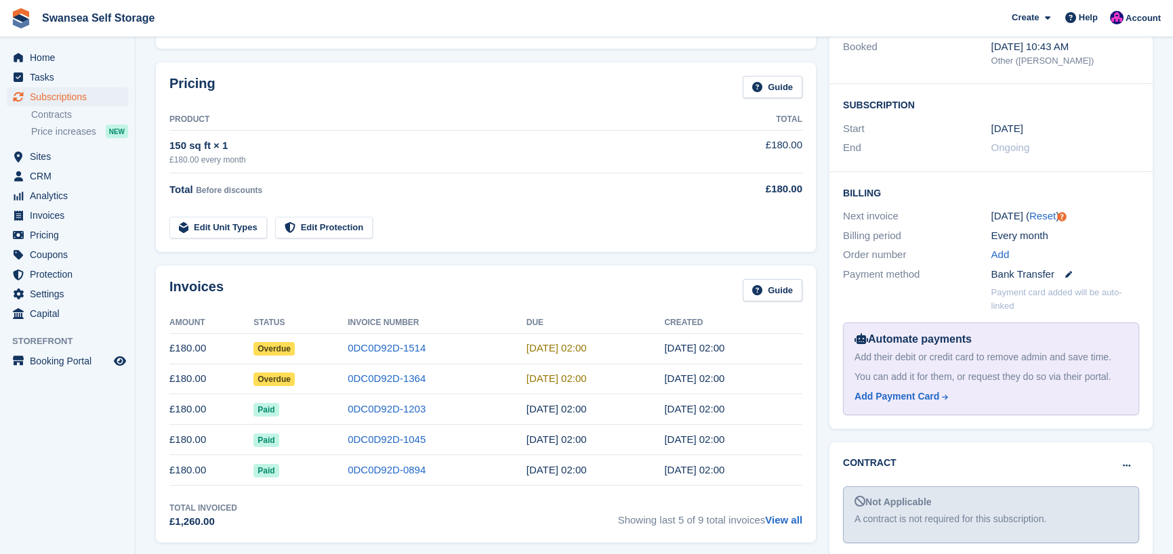
scroll to position [203, 0]
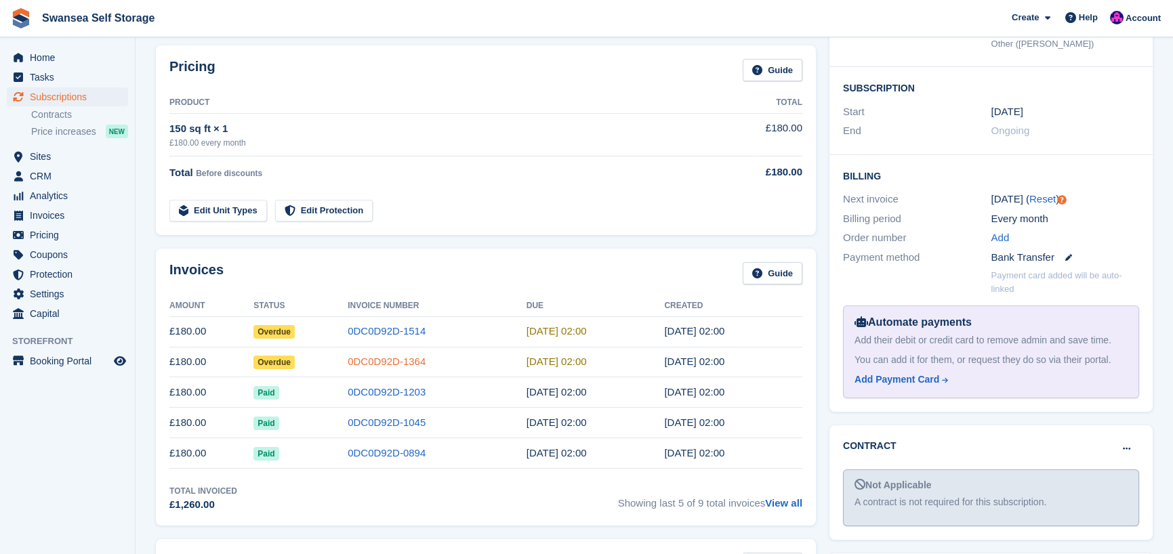
click at [379, 359] on link "0DC0D92D-1364" at bounding box center [387, 362] width 78 height 12
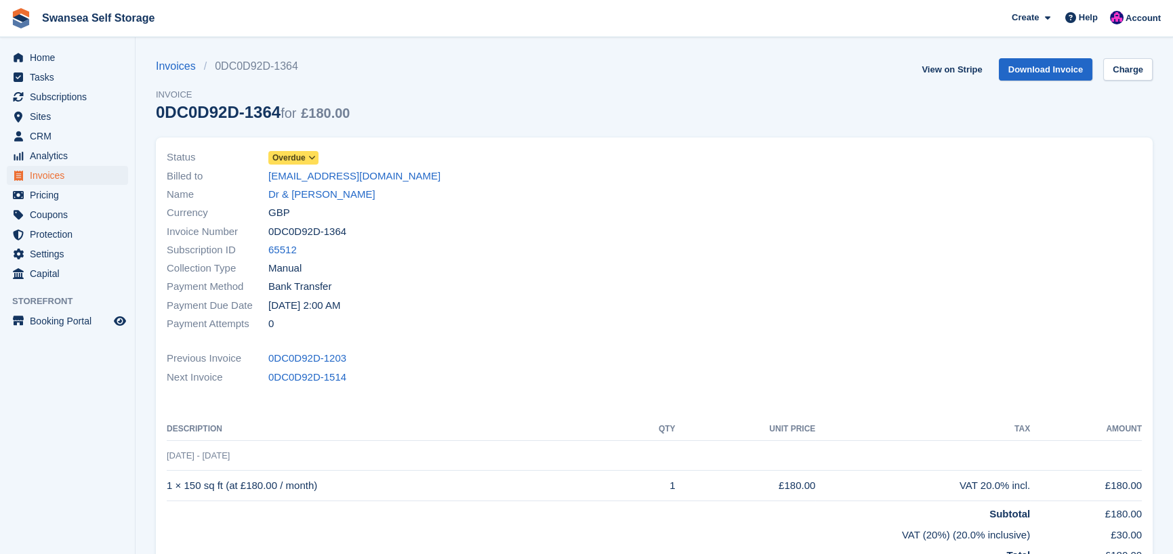
click at [300, 163] on span "Overdue" at bounding box center [288, 158] width 33 height 12
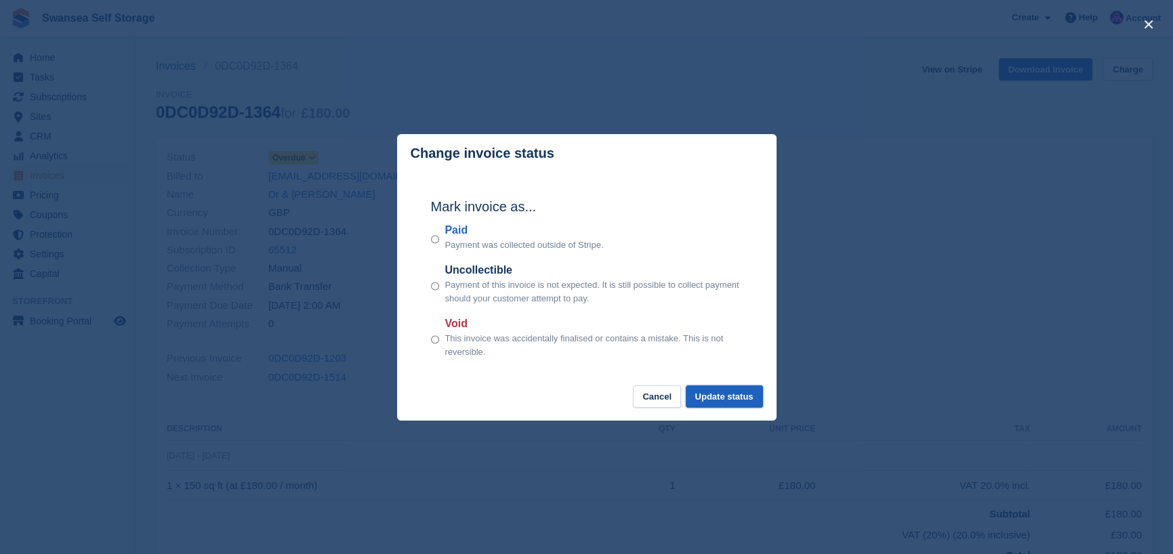
click at [706, 396] on button "Update status" at bounding box center [724, 397] width 77 height 22
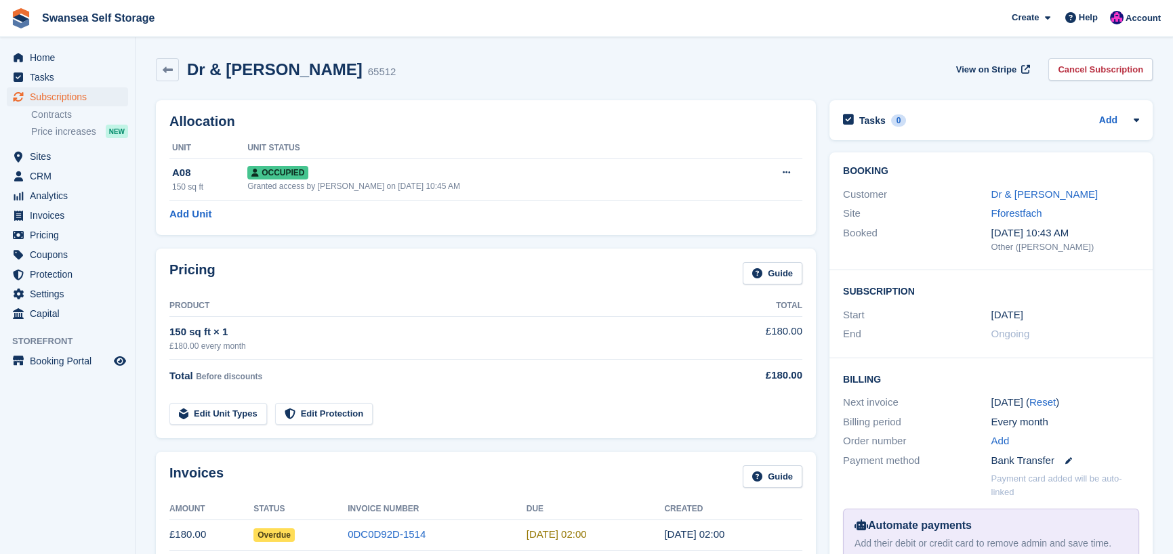
scroll to position [203, 0]
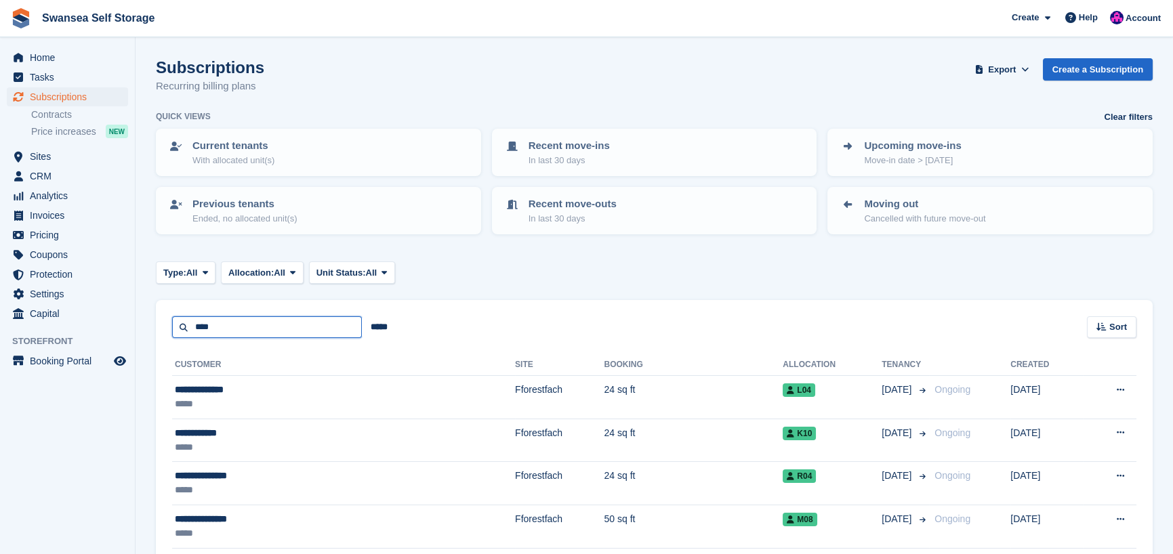
drag, startPoint x: 262, startPoint y: 331, endPoint x: 142, endPoint y: 325, distance: 120.1
click at [142, 325] on section "Subscriptions Recurring billing plans Export Export Subscriptions Export a CSV …" at bounding box center [655, 438] width 1038 height 876
type input "****"
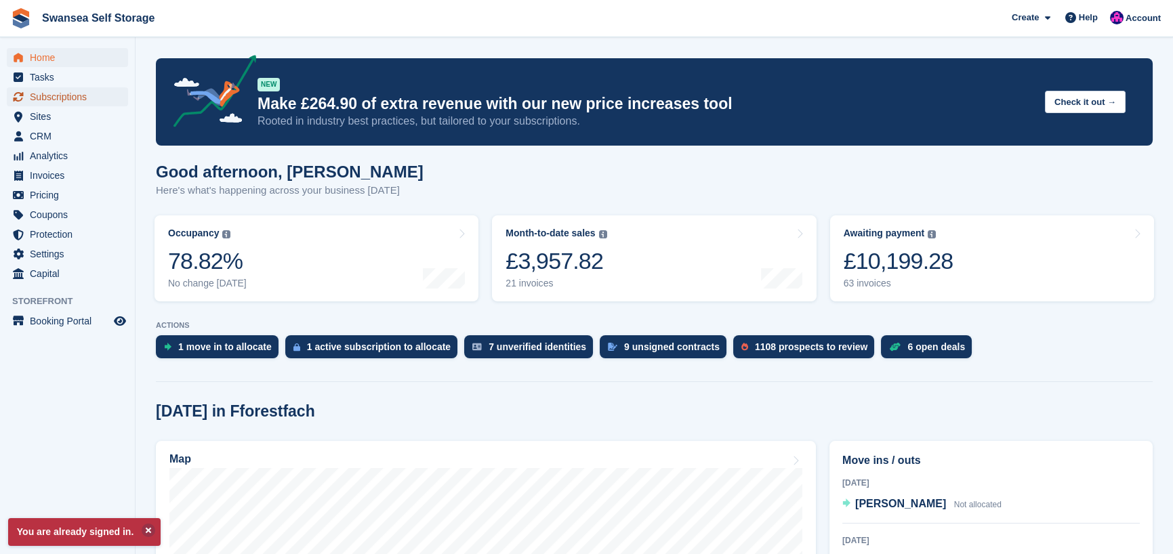
click at [78, 96] on span "Subscriptions" at bounding box center [70, 96] width 81 height 19
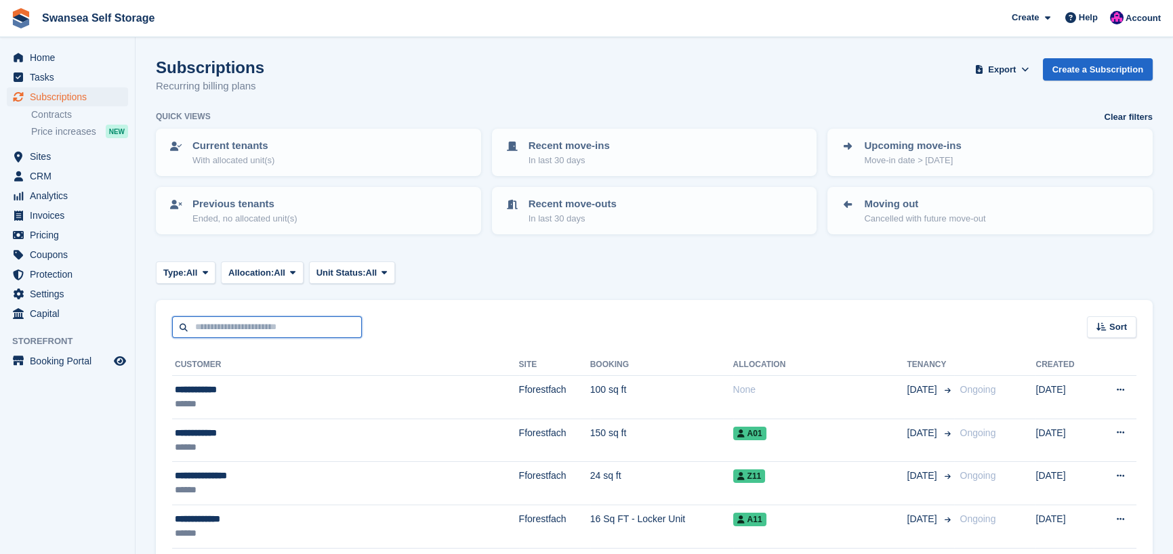
click at [213, 331] on input "text" at bounding box center [267, 328] width 190 height 22
type input "**"
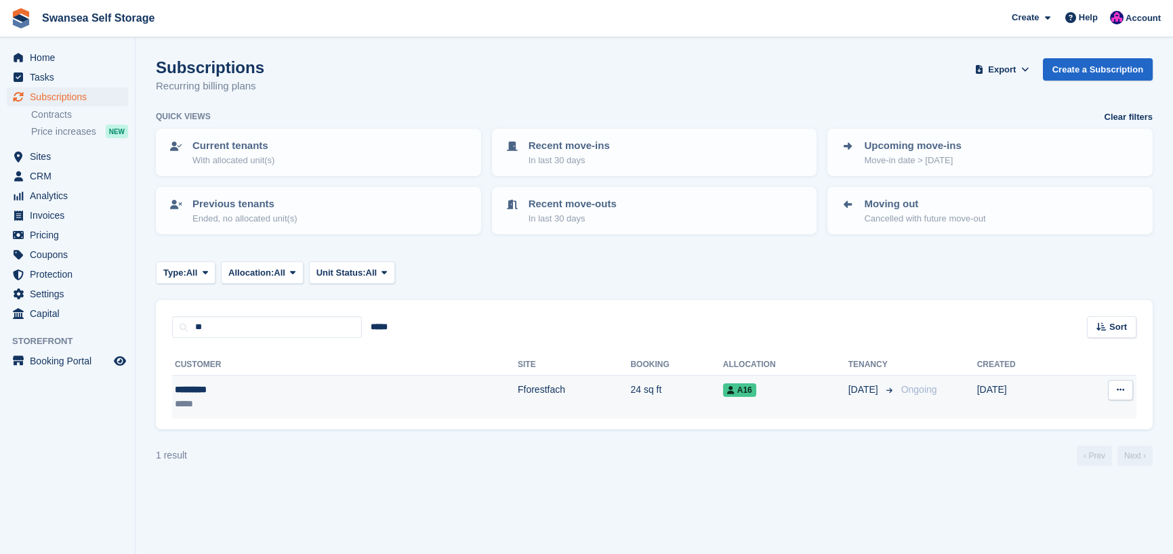
click at [518, 392] on td "Fforestfach" at bounding box center [574, 397] width 113 height 43
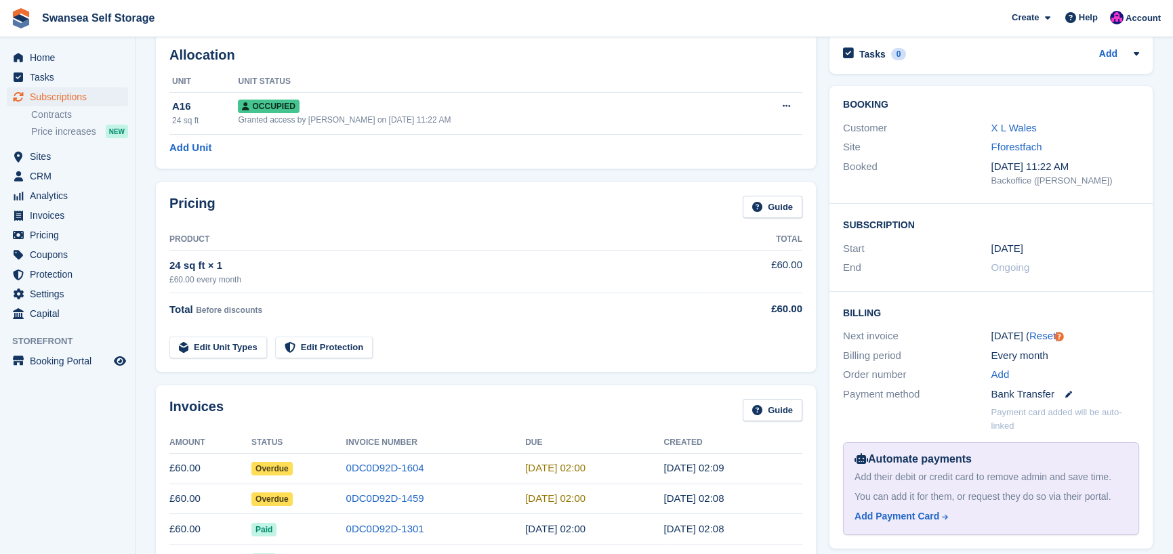
scroll to position [136, 0]
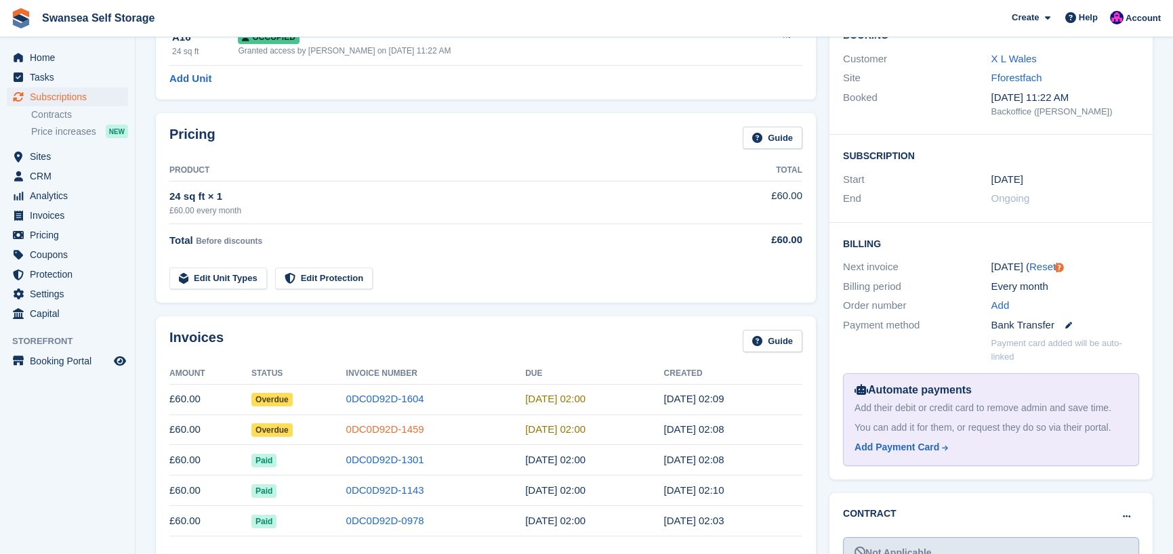
click at [383, 430] on link "0DC0D92D-1459" at bounding box center [385, 430] width 78 height 12
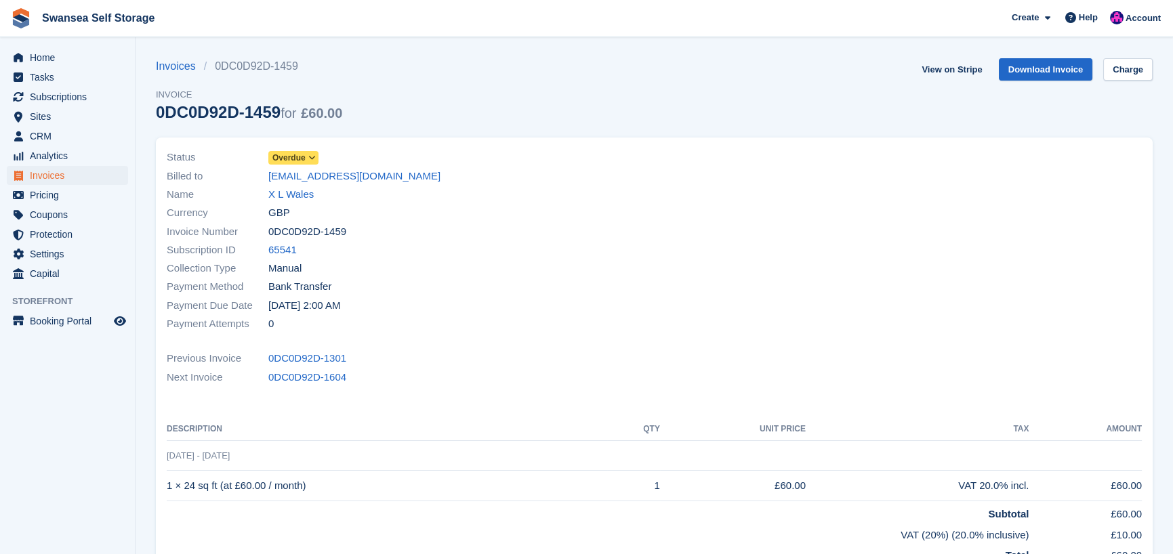
click at [291, 157] on span "Overdue" at bounding box center [288, 158] width 33 height 12
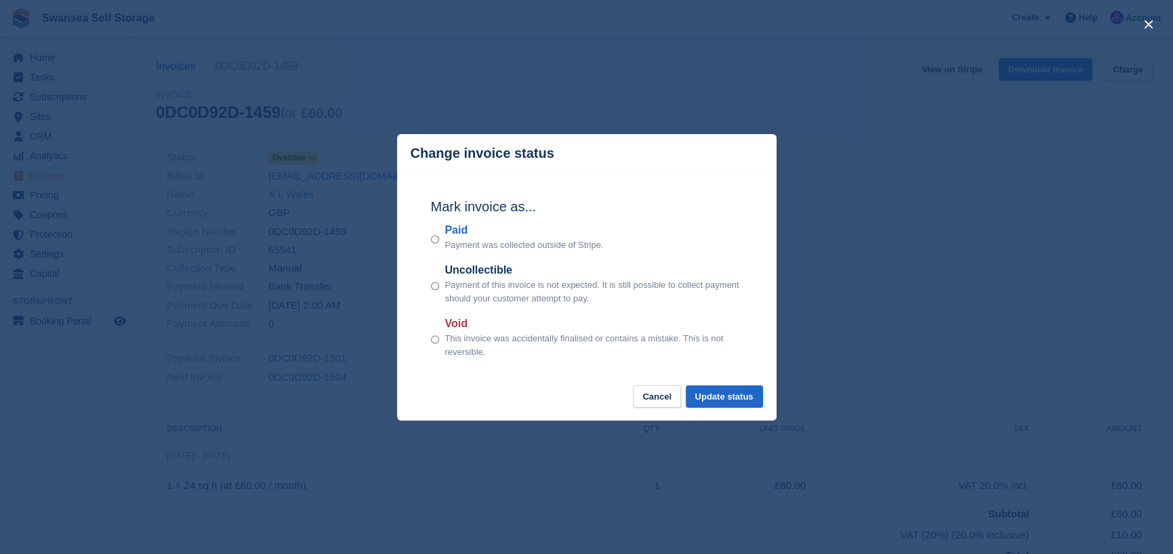
click at [430, 241] on div "Mark invoice as... Paid Payment was collected outside of Stripe. Uncollectible …" at bounding box center [586, 279] width 339 height 213
click at [727, 399] on button "Update status" at bounding box center [724, 397] width 77 height 22
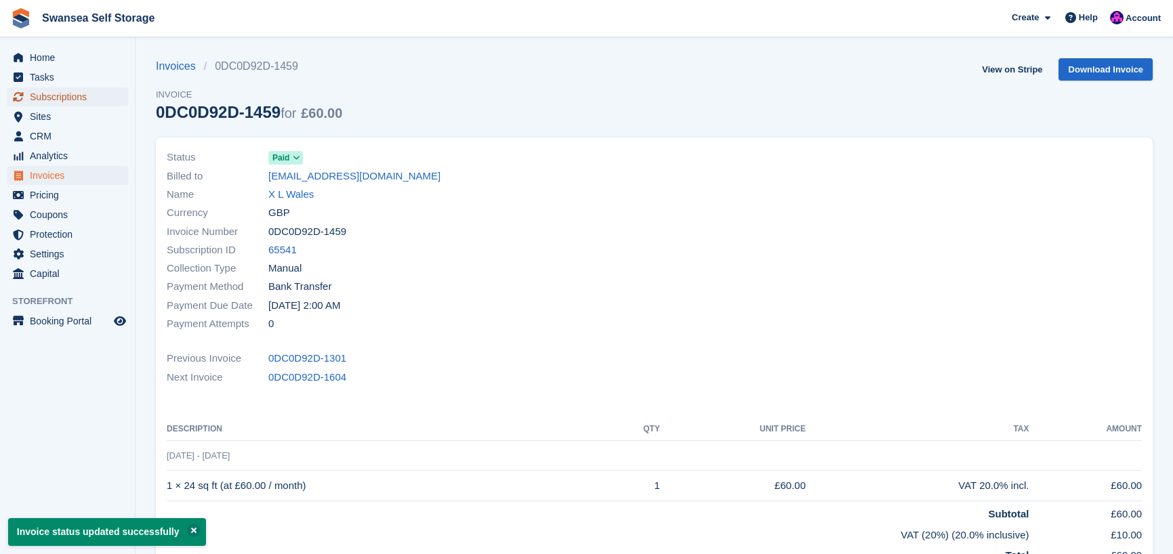
click at [66, 94] on span "Subscriptions" at bounding box center [70, 96] width 81 height 19
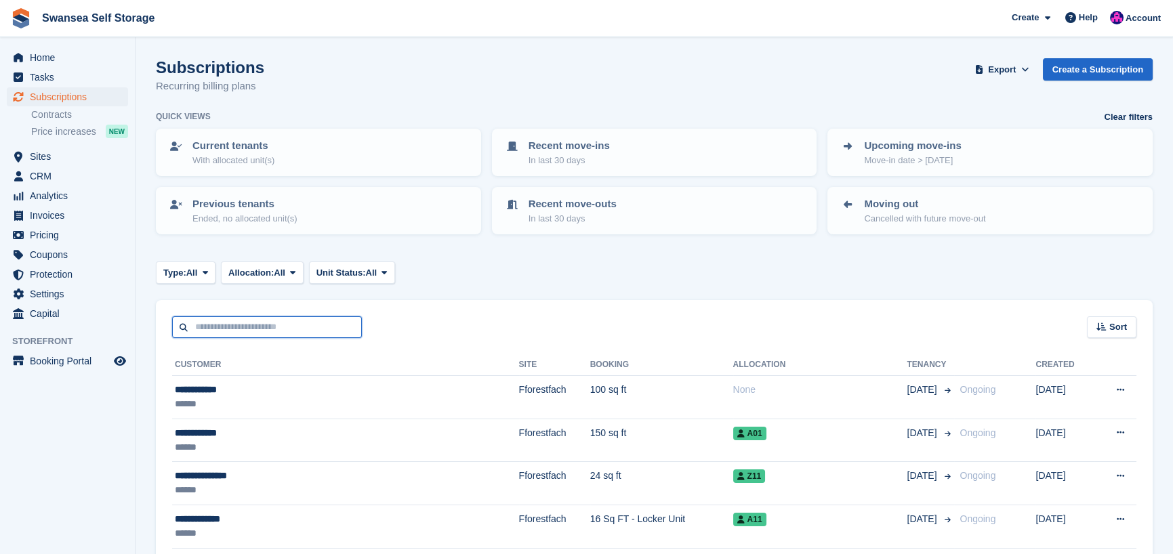
click at [247, 331] on input "text" at bounding box center [267, 328] width 190 height 22
type input "****"
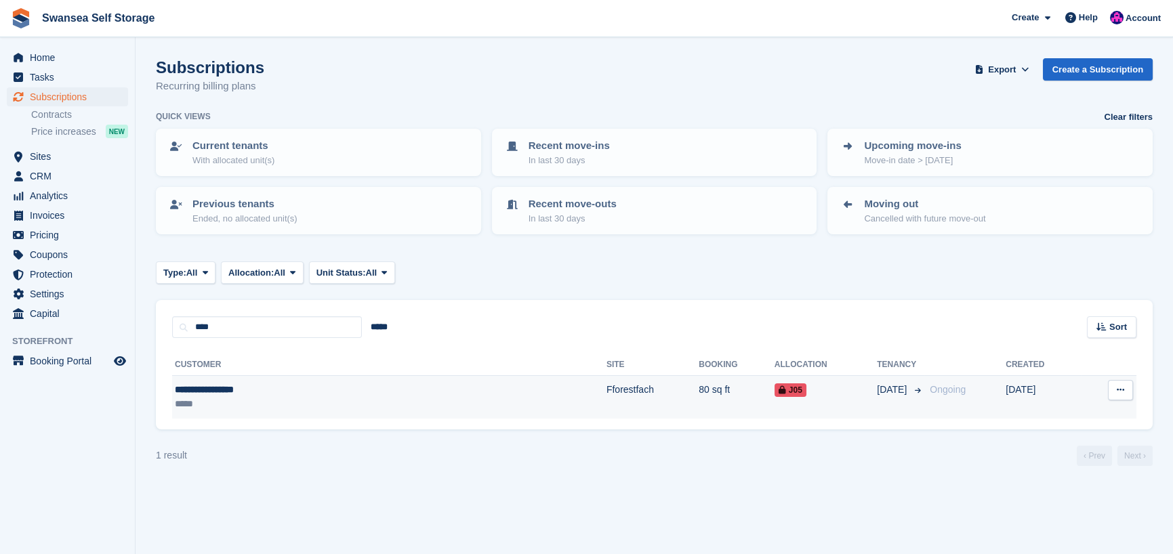
click at [387, 394] on div "**********" at bounding box center [285, 390] width 220 height 14
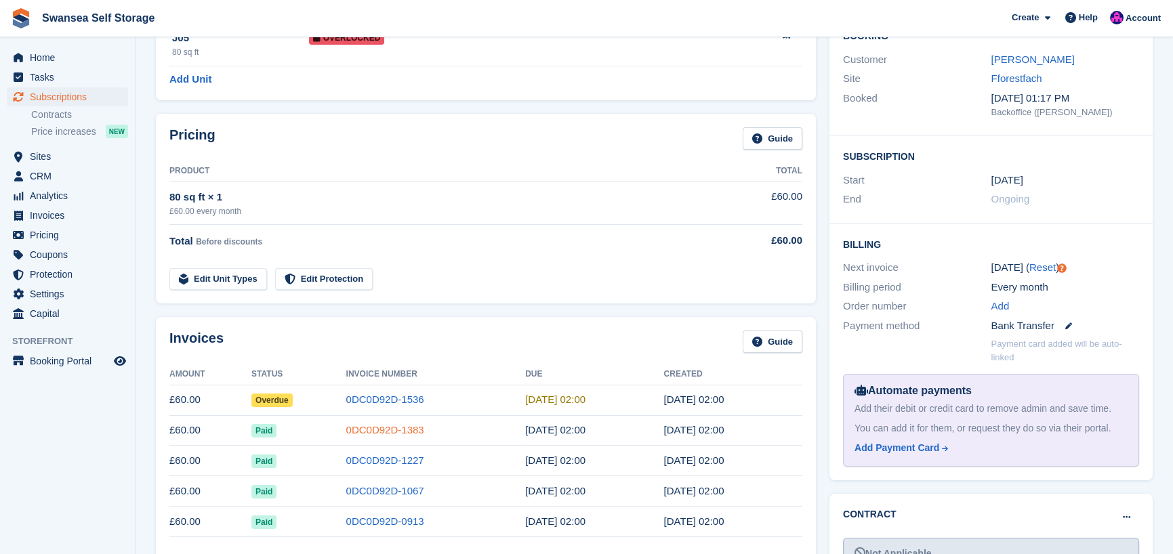
scroll to position [136, 0]
click at [363, 401] on link "0DC0D92D-1536" at bounding box center [385, 399] width 78 height 12
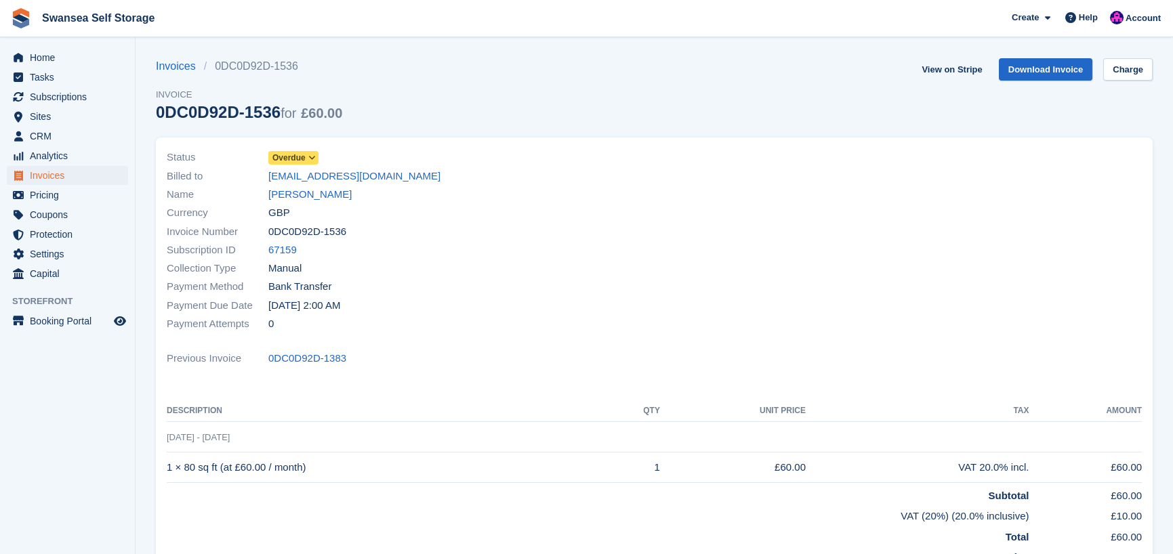
click at [294, 161] on span "Overdue" at bounding box center [288, 158] width 33 height 12
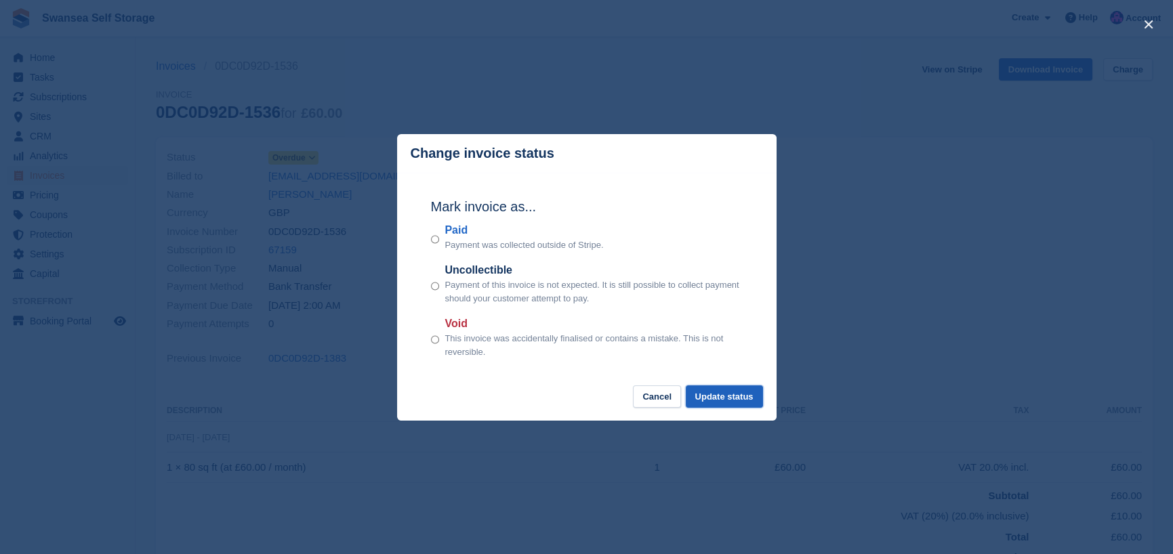
click at [710, 393] on button "Update status" at bounding box center [724, 397] width 77 height 22
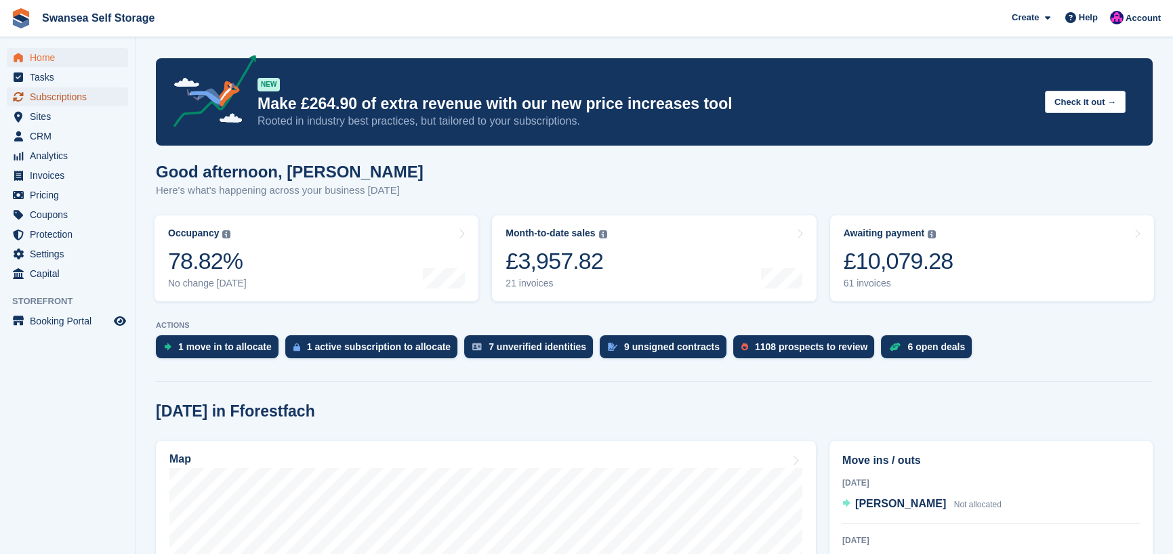
click at [60, 100] on span "Subscriptions" at bounding box center [70, 96] width 81 height 19
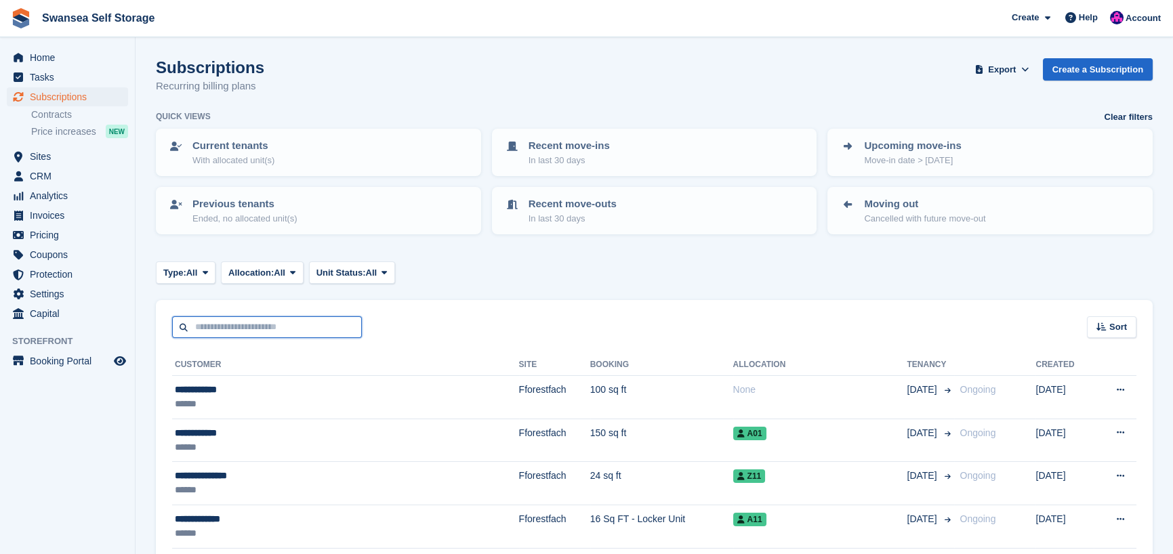
click at [232, 333] on input "text" at bounding box center [267, 328] width 190 height 22
type input "****"
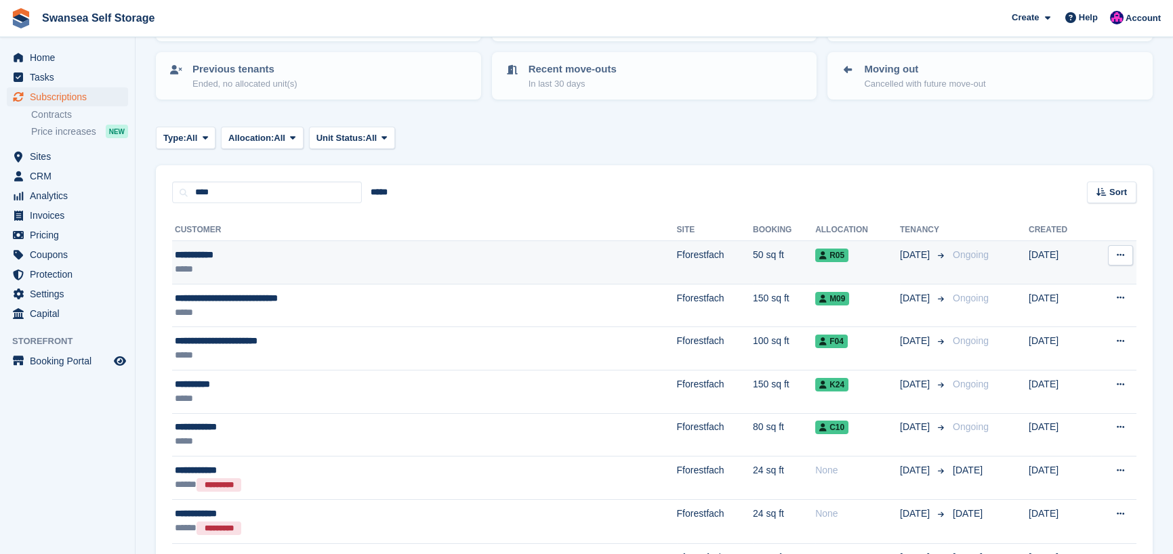
scroll to position [136, 0]
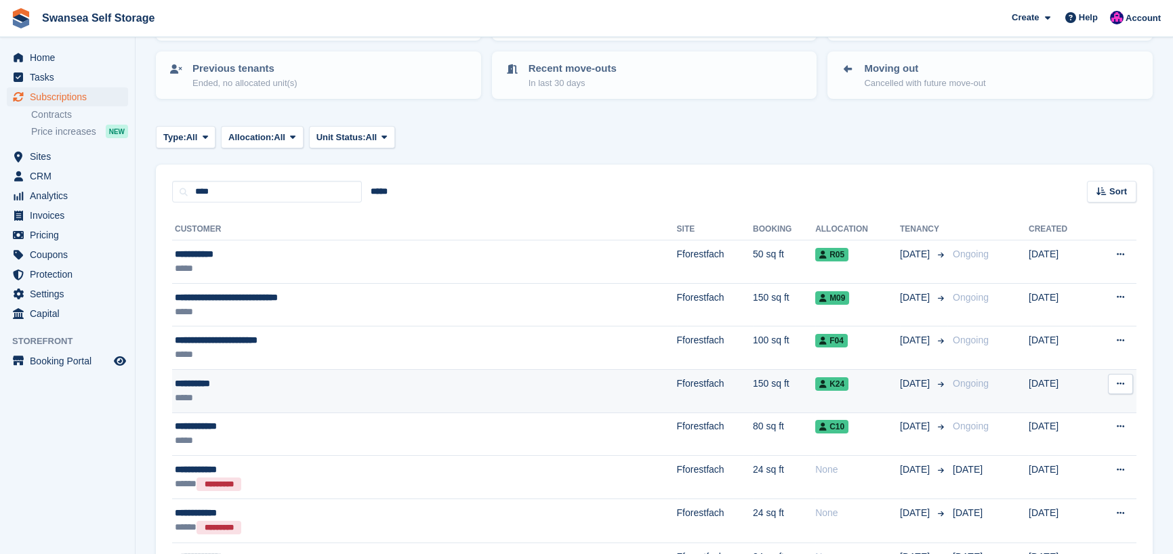
click at [419, 379] on div "**********" at bounding box center [331, 384] width 312 height 14
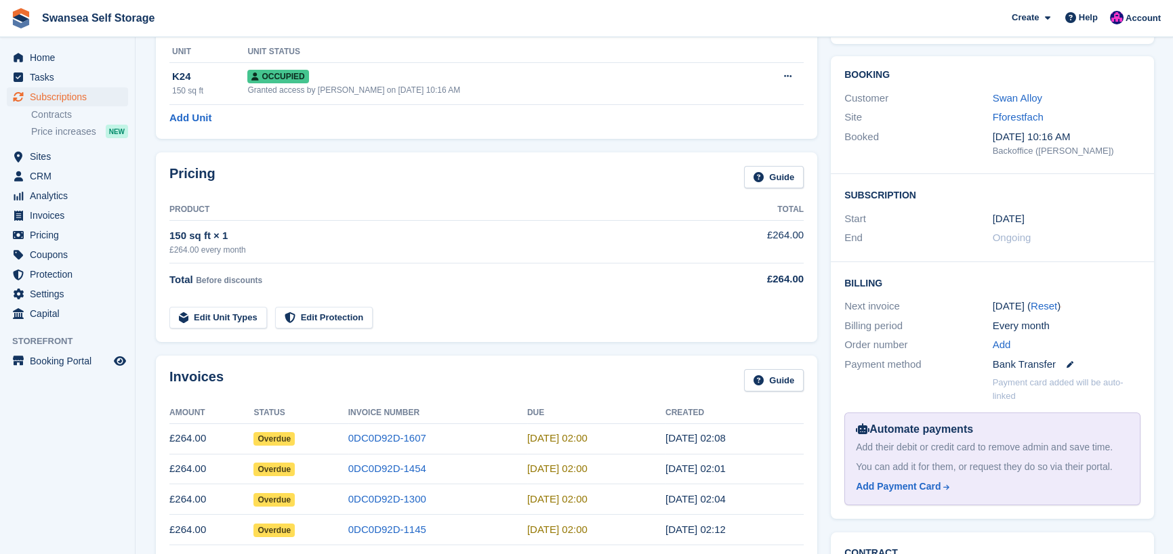
scroll to position [271, 0]
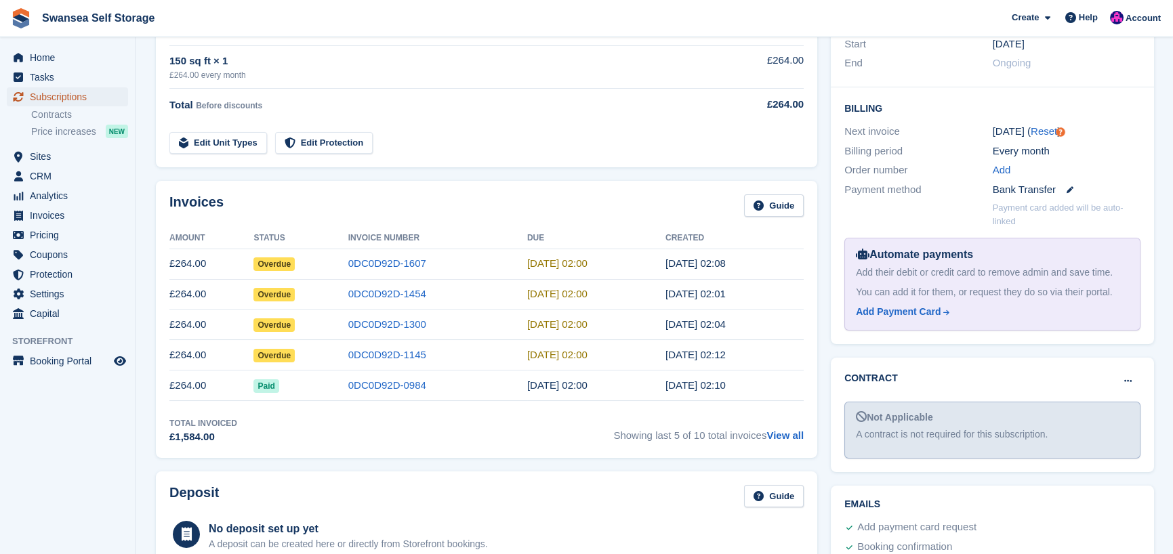
click at [60, 95] on span "Subscriptions" at bounding box center [70, 96] width 81 height 19
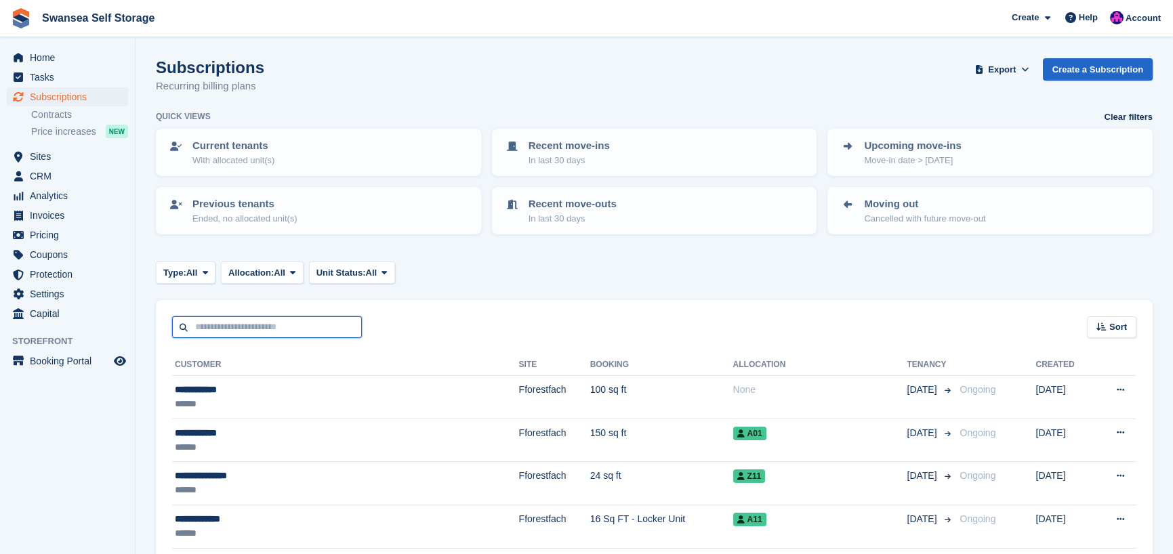
click at [217, 321] on input "text" at bounding box center [267, 328] width 190 height 22
type input "*****"
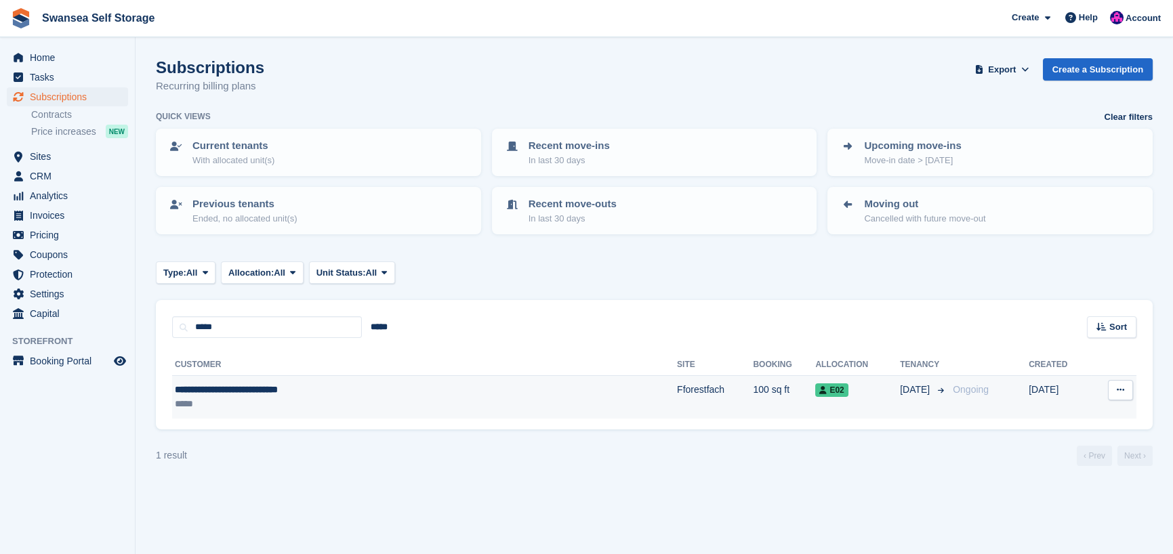
click at [316, 392] on div "**********" at bounding box center [331, 390] width 312 height 14
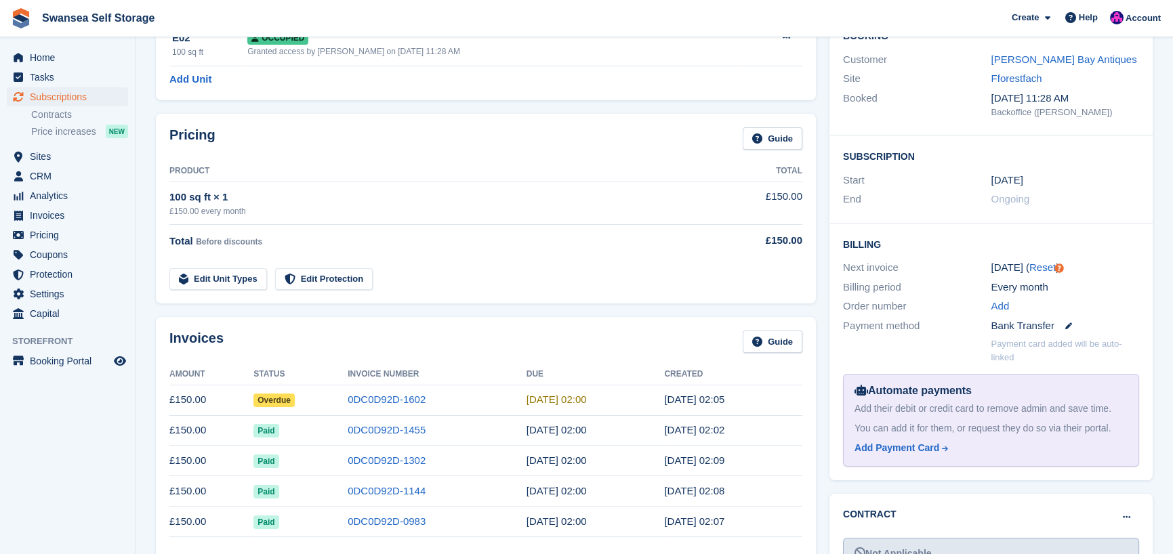
scroll to position [136, 0]
click at [377, 395] on link "0DC0D92D-1602" at bounding box center [387, 399] width 78 height 12
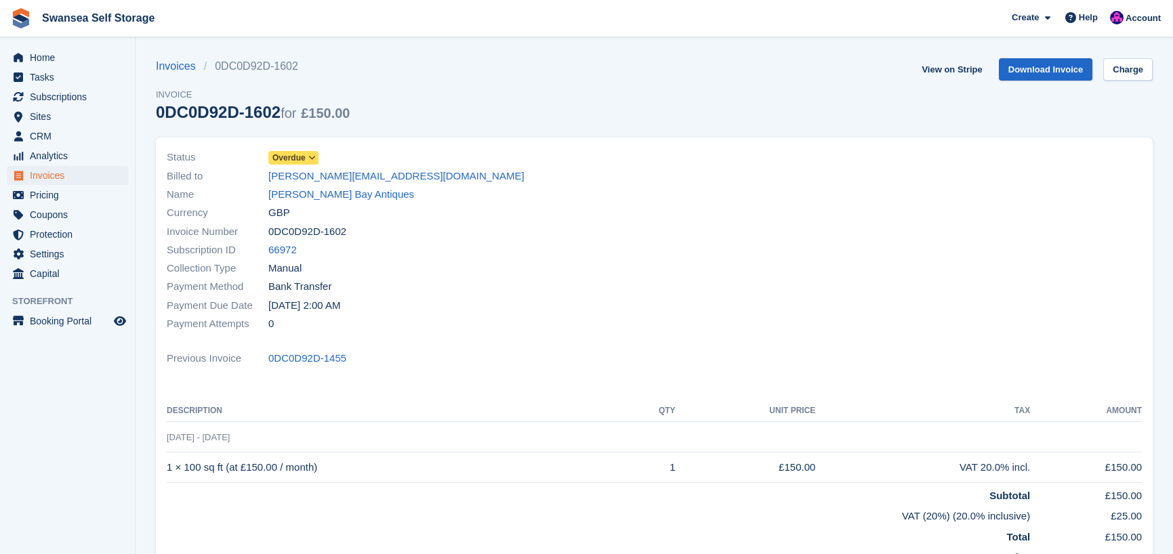
click at [296, 154] on span "Overdue" at bounding box center [288, 158] width 33 height 12
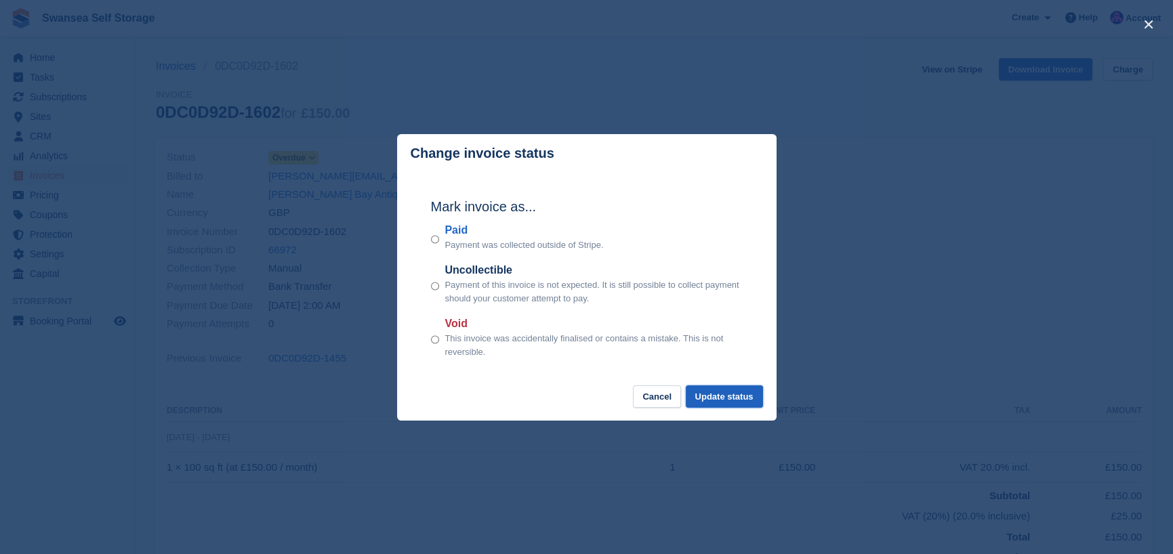
click at [698, 392] on button "Update status" at bounding box center [724, 397] width 77 height 22
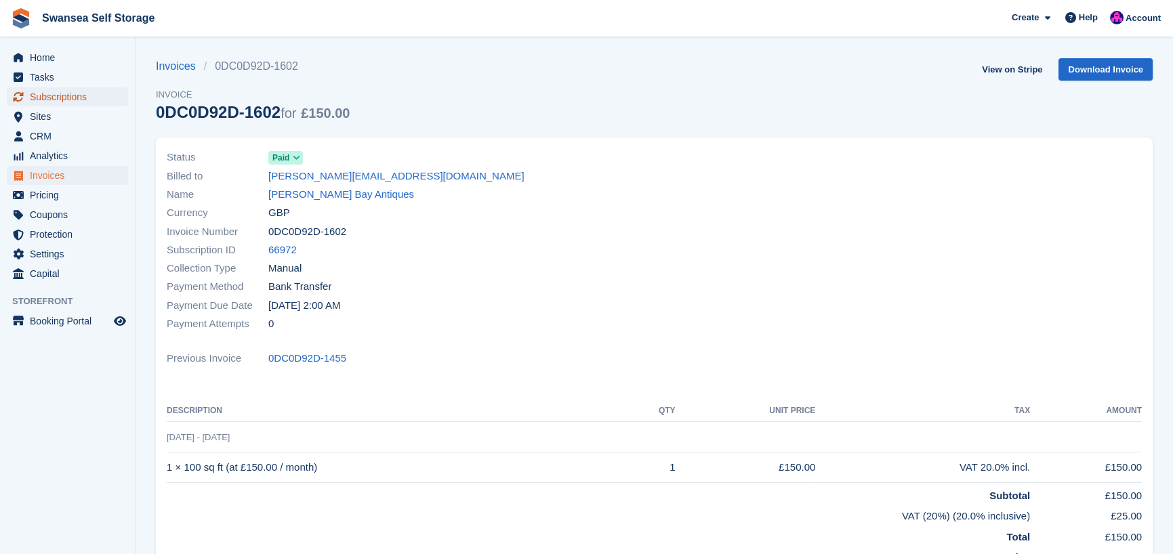
click at [72, 98] on span "Subscriptions" at bounding box center [70, 96] width 81 height 19
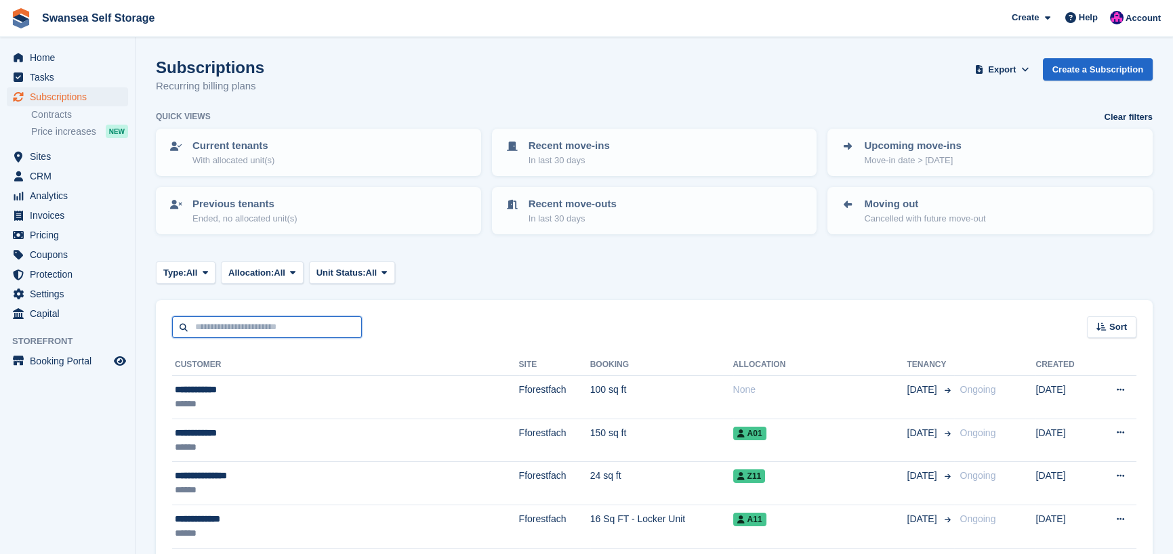
click at [252, 331] on input "text" at bounding box center [267, 328] width 190 height 22
type input "****"
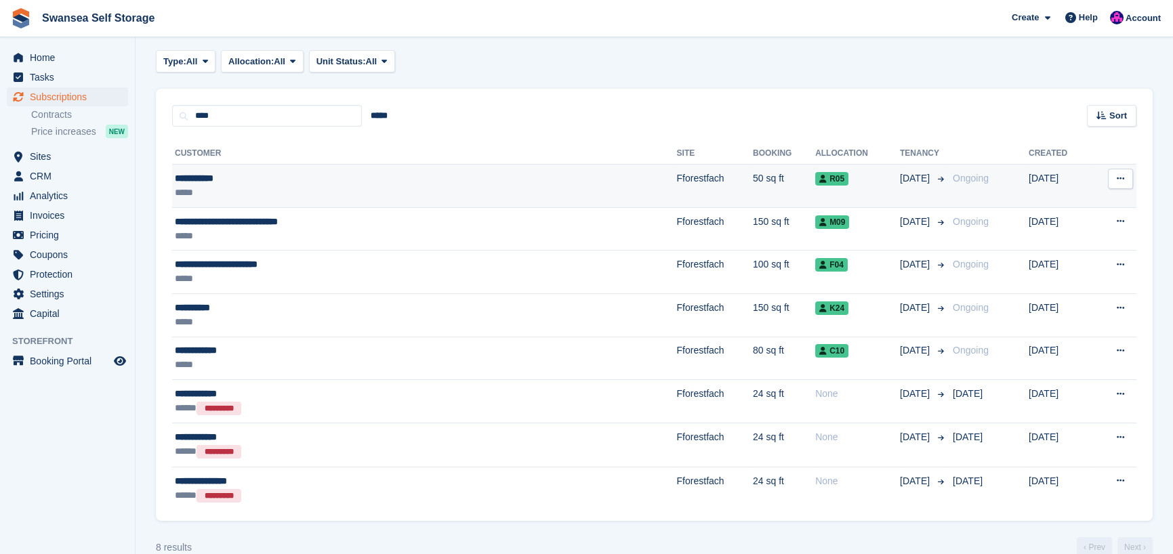
scroll to position [234, 0]
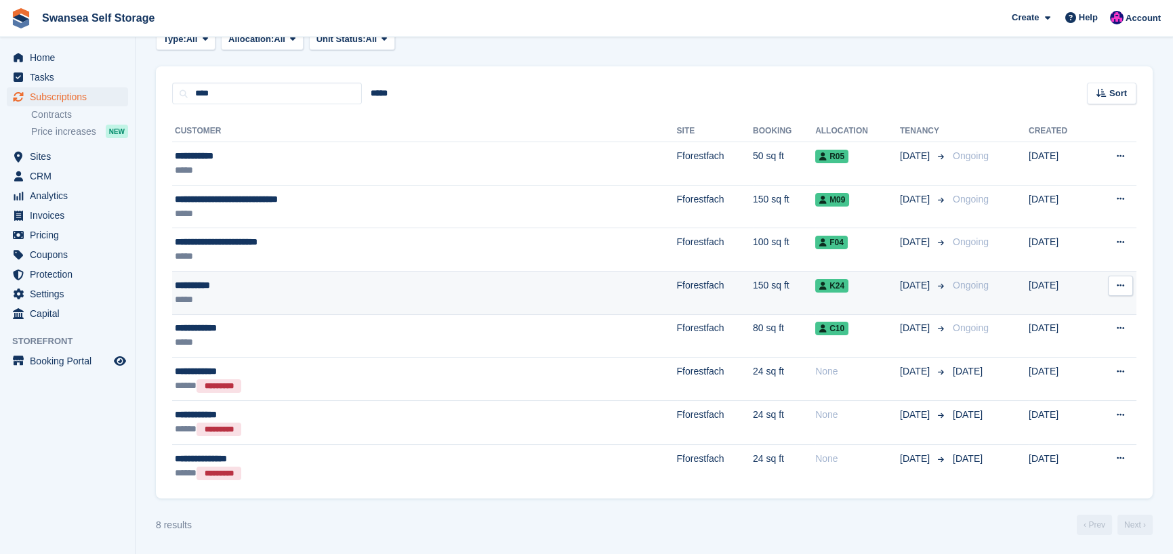
click at [398, 295] on div "*****" at bounding box center [331, 300] width 312 height 14
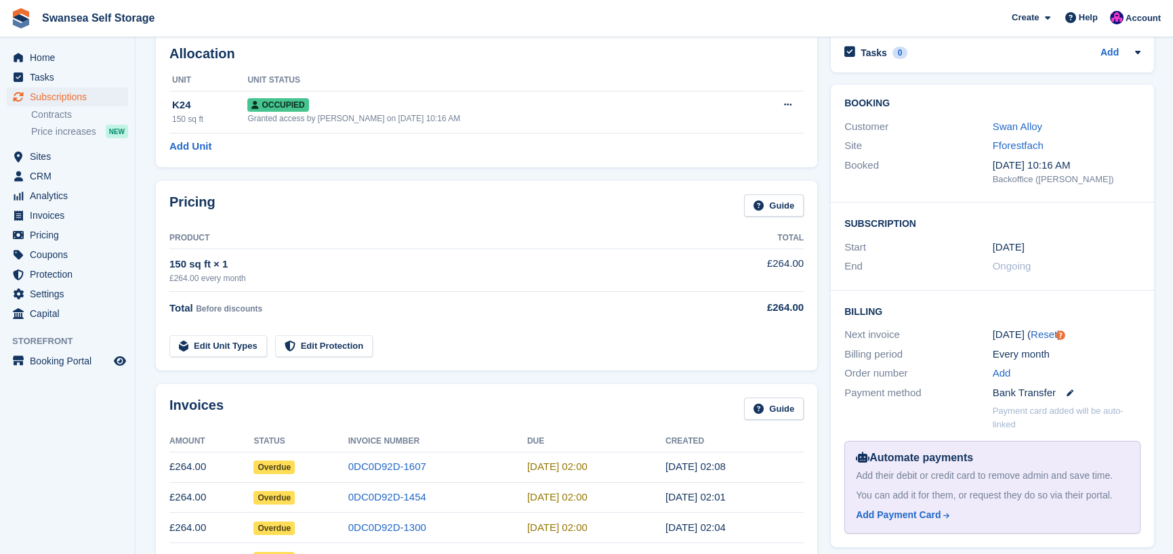
scroll to position [271, 0]
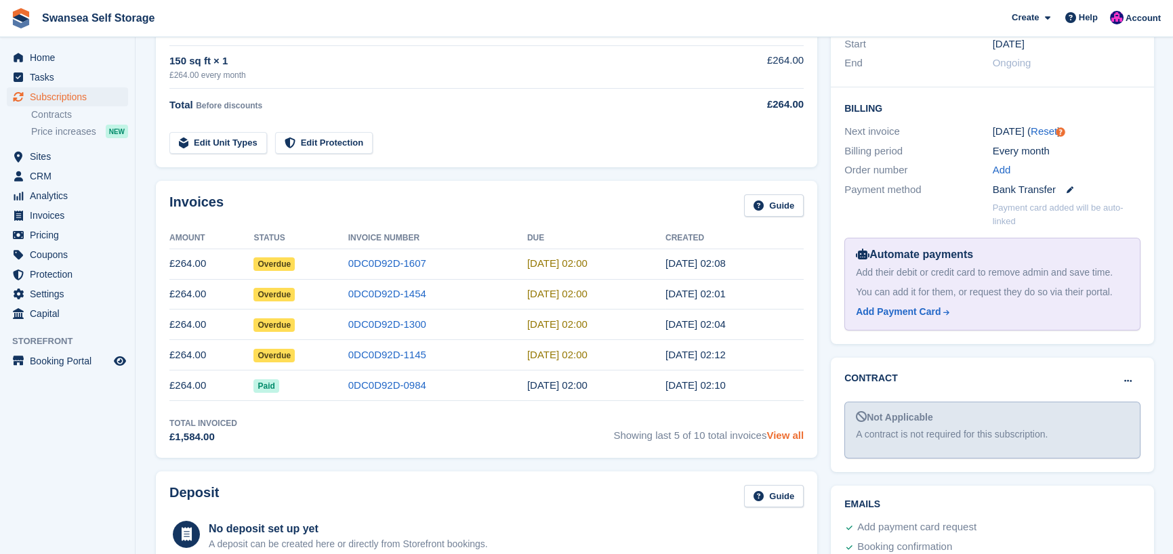
click at [776, 441] on link "View all" at bounding box center [785, 436] width 37 height 12
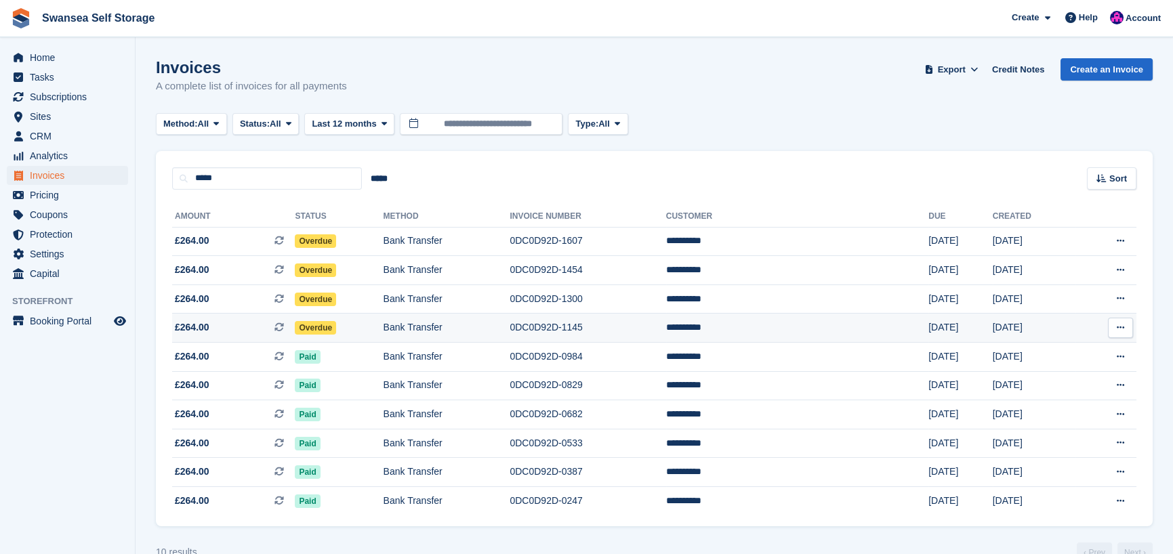
click at [336, 329] on span "Overdue" at bounding box center [315, 328] width 41 height 14
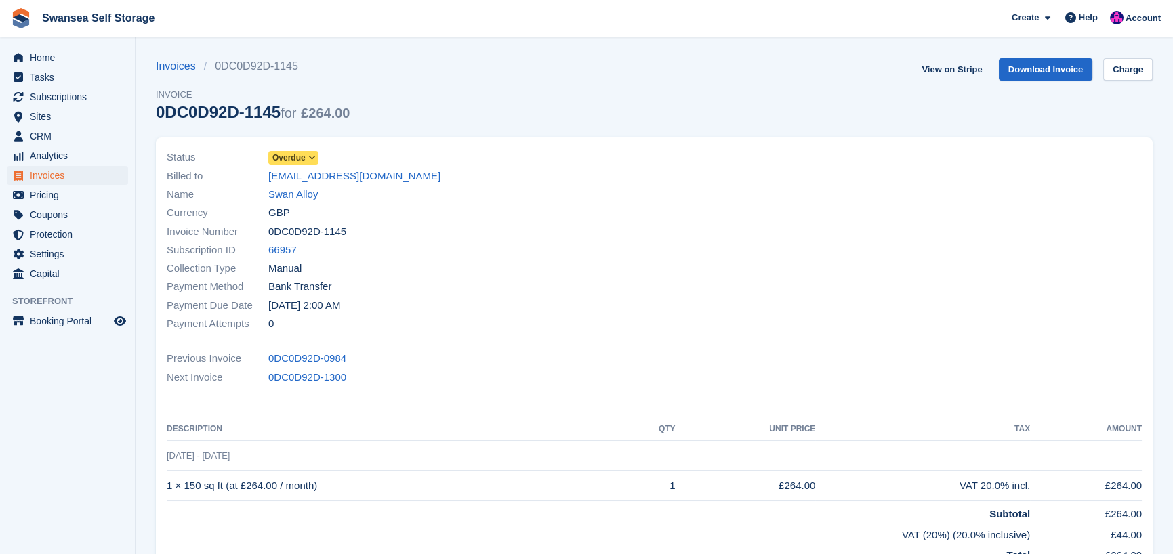
click at [300, 155] on span "Overdue" at bounding box center [288, 158] width 33 height 12
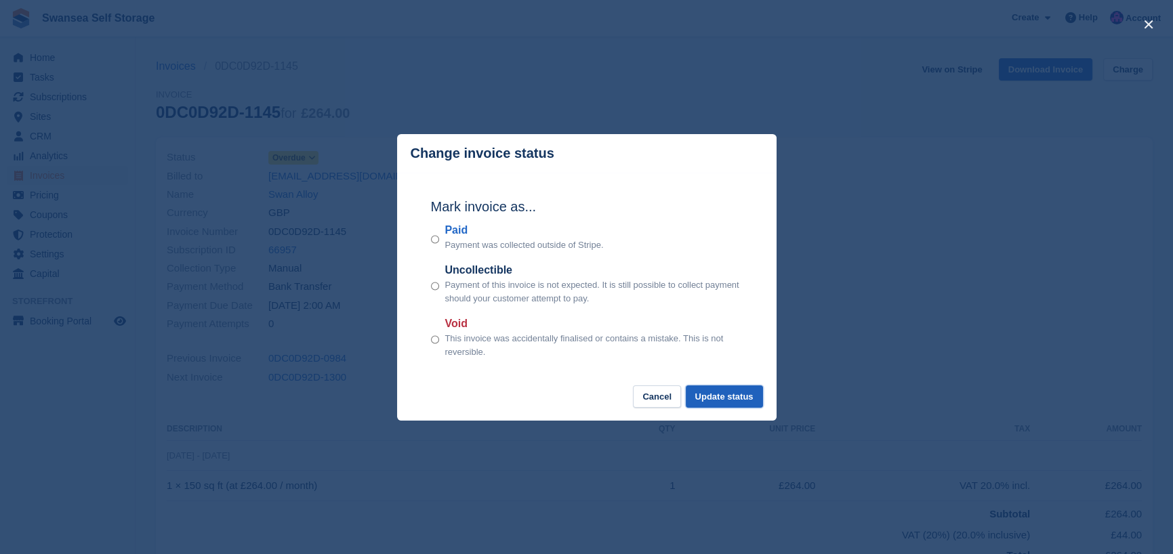
click at [723, 398] on button "Update status" at bounding box center [724, 397] width 77 height 22
